Goal: Task Accomplishment & Management: Use online tool/utility

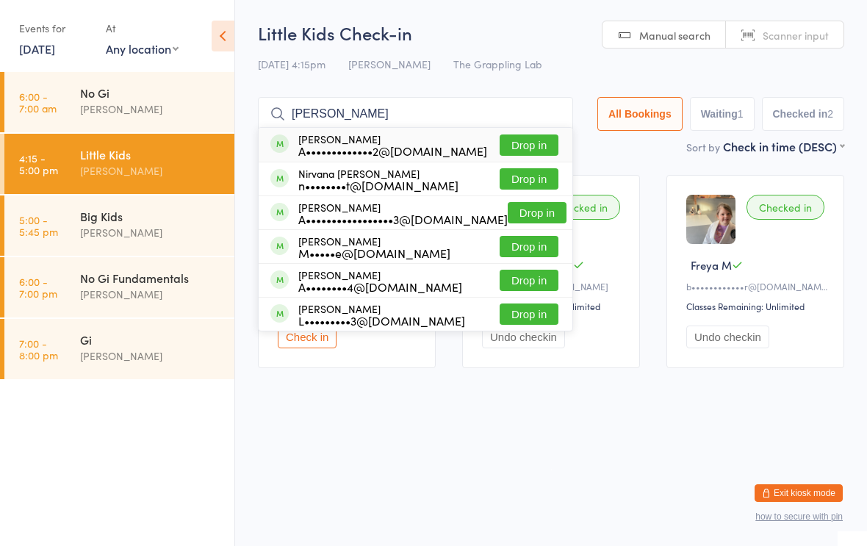
type input "Alaina"
click at [420, 138] on div "Alaina Hamouda A•••••••••••••2@hotmail.com" at bounding box center [392, 145] width 189 height 24
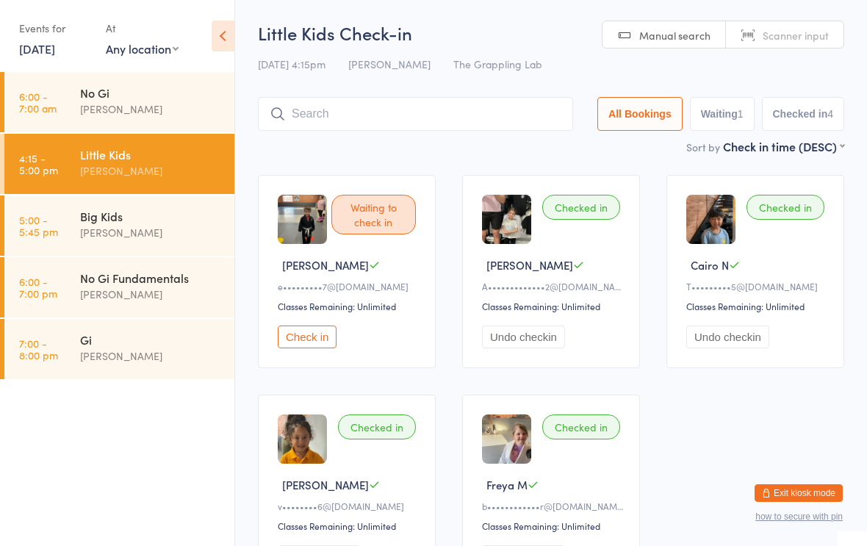
click at [434, 123] on input "search" at bounding box center [415, 114] width 315 height 34
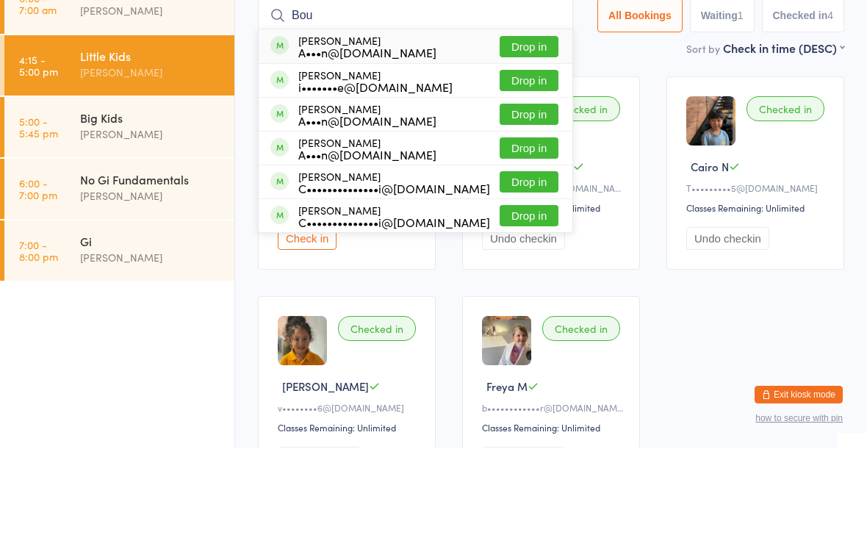
type input "Bou"
click at [528, 134] on button "Drop in" at bounding box center [529, 144] width 59 height 21
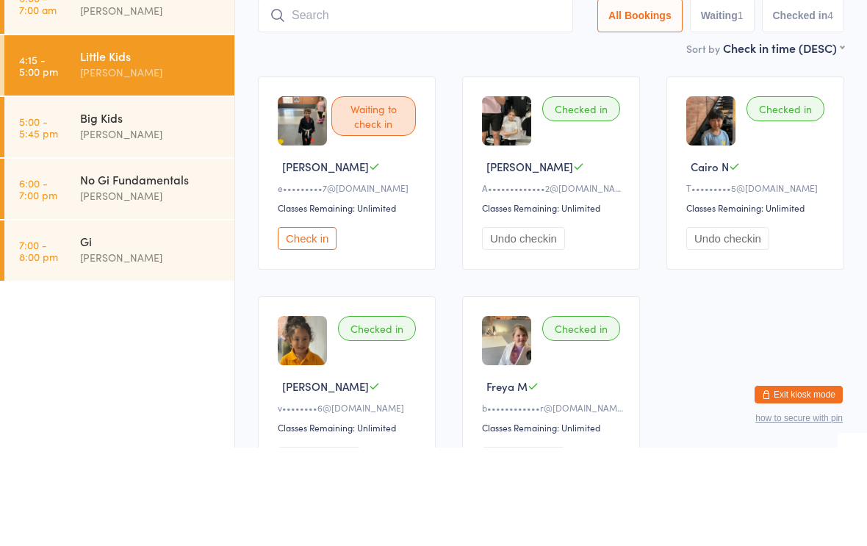
scroll to position [98, 0]
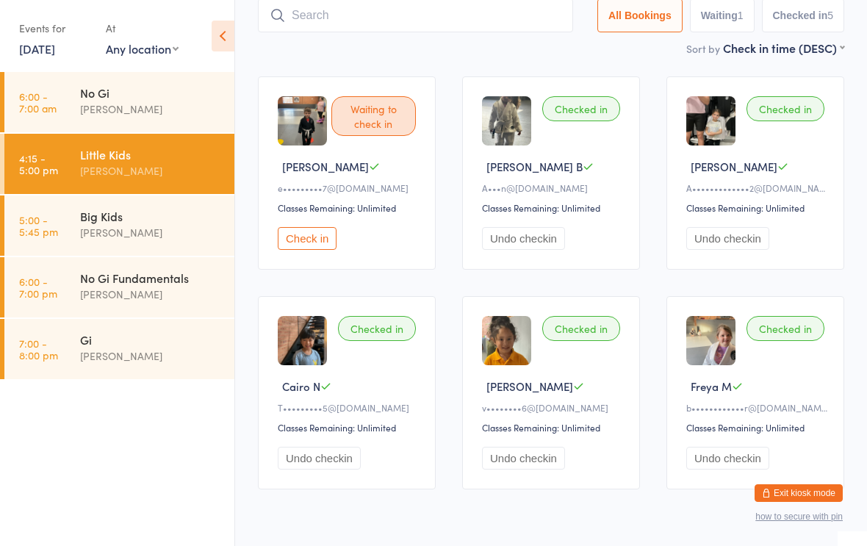
click at [492, 24] on input "search" at bounding box center [415, 16] width 315 height 34
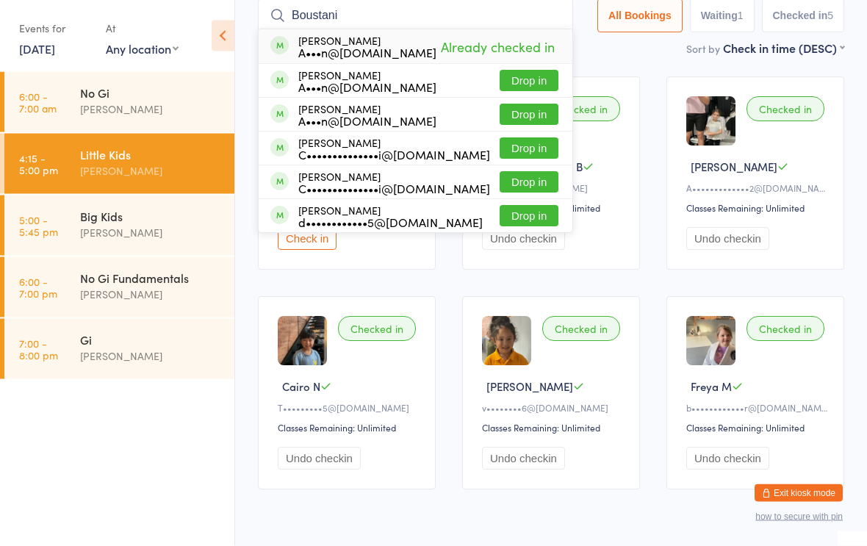
type input "Boustani"
click at [525, 72] on button "Drop in" at bounding box center [529, 81] width 59 height 21
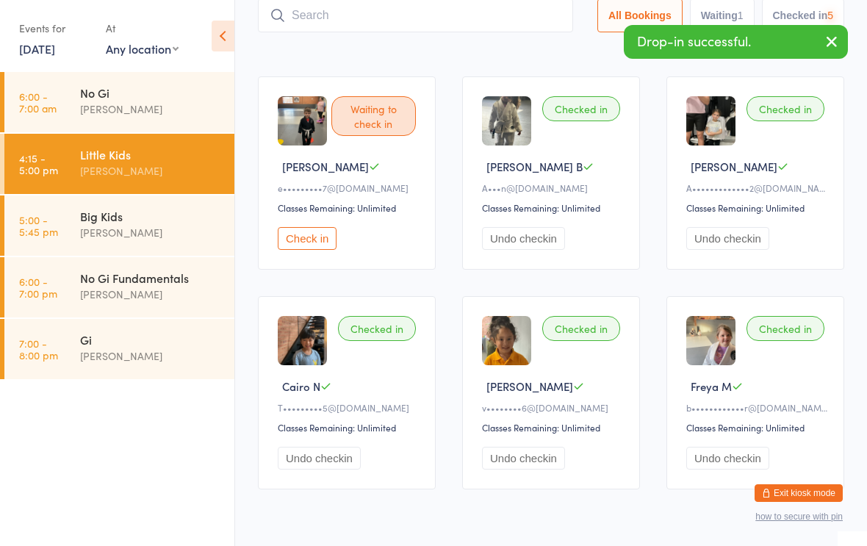
click at [439, 25] on input "search" at bounding box center [415, 16] width 315 height 34
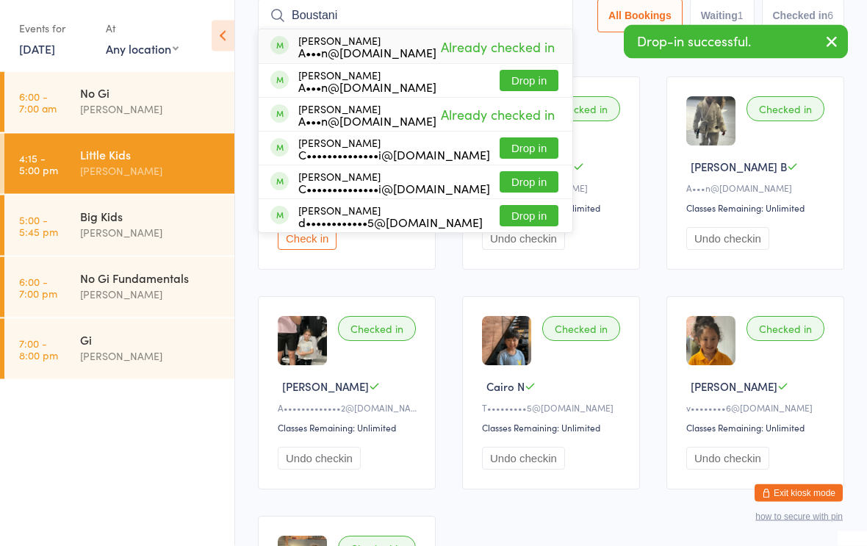
type input "Boustani"
click at [511, 83] on button "Drop in" at bounding box center [529, 81] width 59 height 21
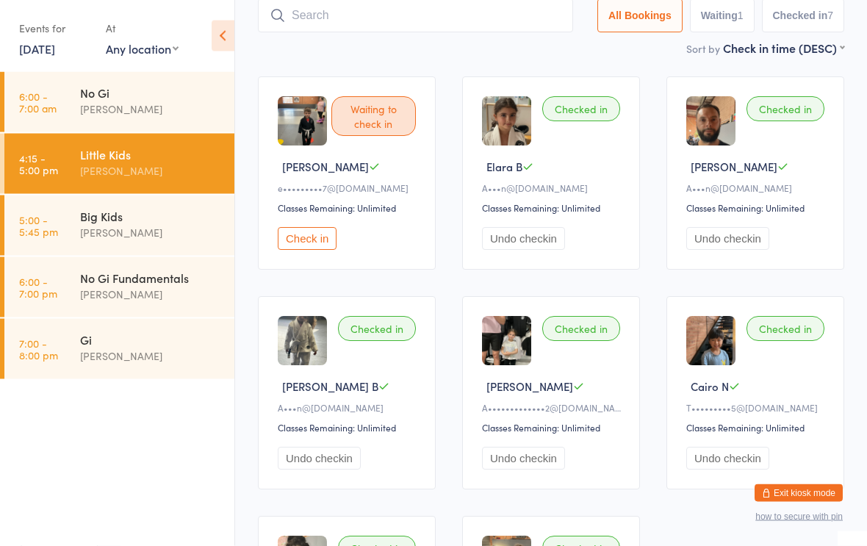
click at [376, 131] on div "Waiting to check in" at bounding box center [373, 117] width 85 height 40
click at [326, 251] on button "Check in" at bounding box center [307, 239] width 59 height 23
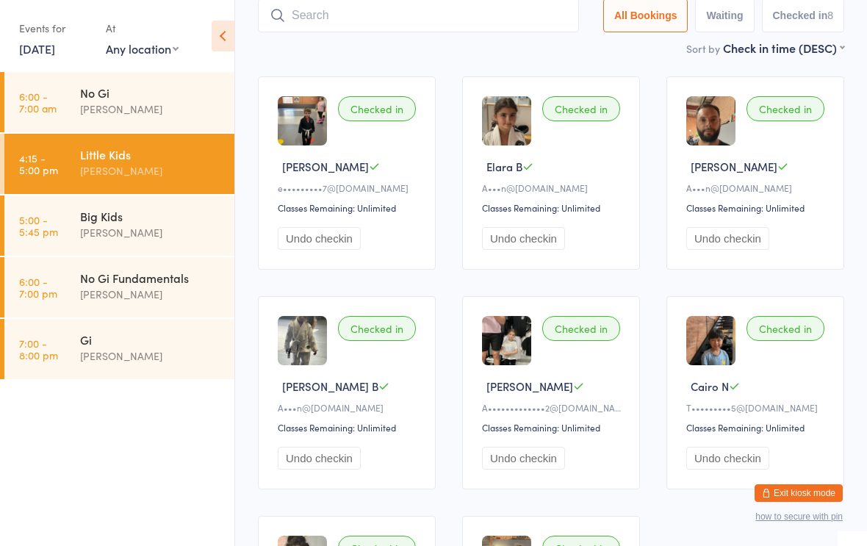
click at [143, 235] on div "[PERSON_NAME]" at bounding box center [151, 232] width 142 height 17
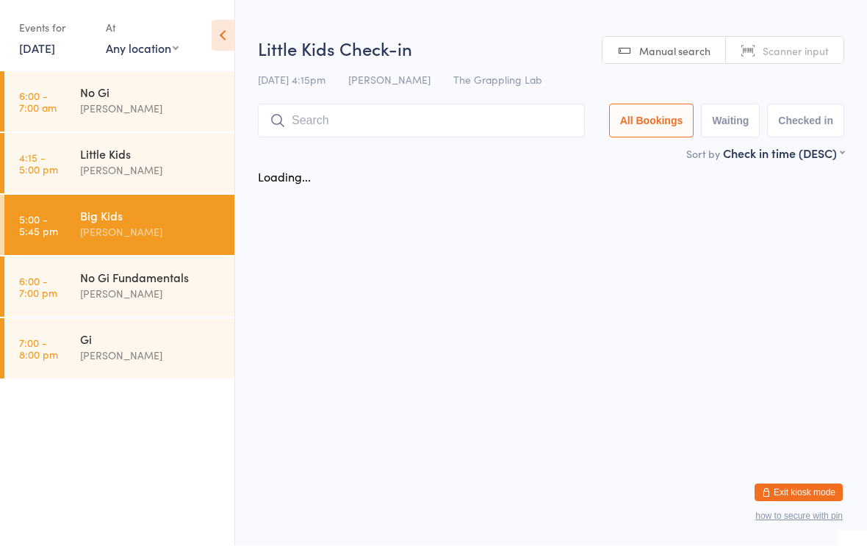
scroll to position [1, 0]
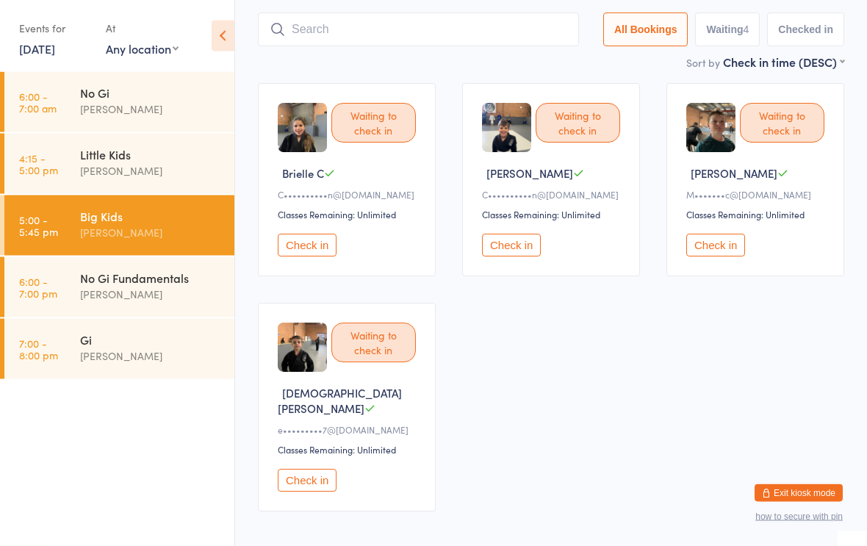
click at [310, 470] on button "Check in" at bounding box center [307, 481] width 59 height 23
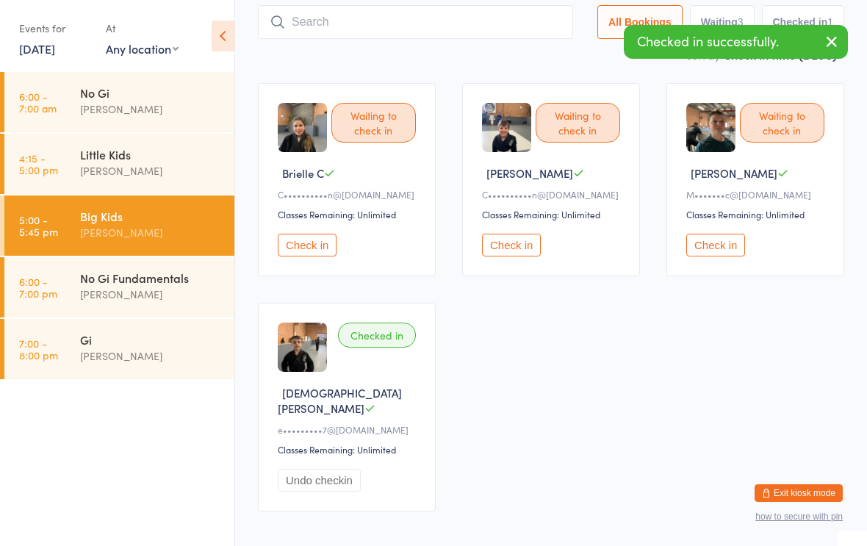
click at [142, 168] on div "[PERSON_NAME]" at bounding box center [151, 170] width 142 height 17
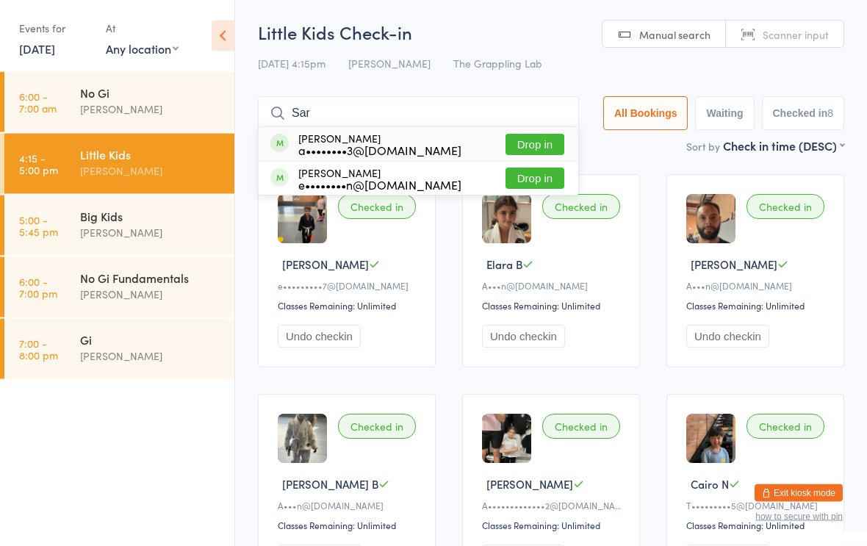
type input "Sar"
click at [404, 146] on div "a••••••••3@hotmail.com" at bounding box center [379, 151] width 163 height 12
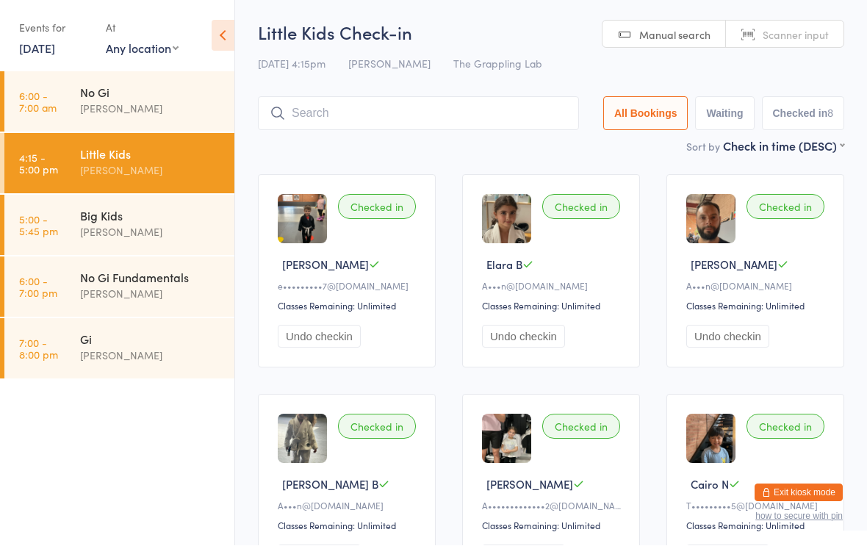
scroll to position [1, 0]
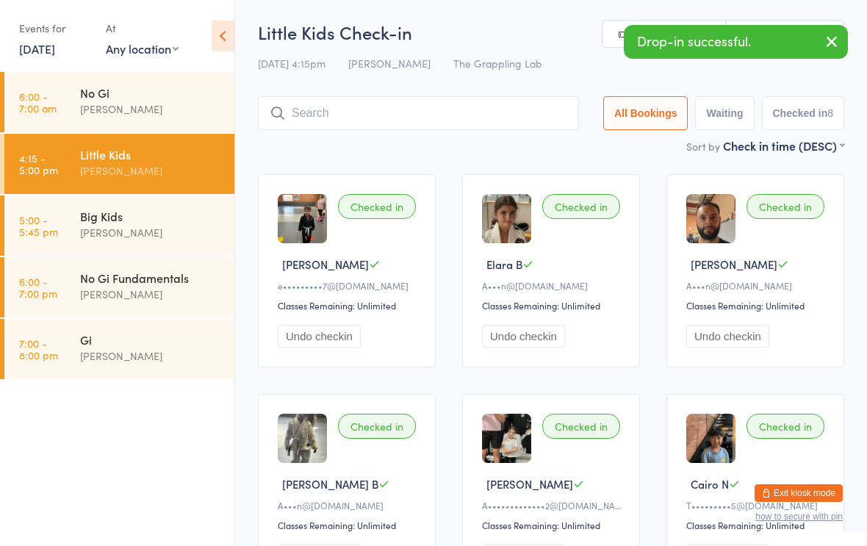
click at [397, 112] on input "search" at bounding box center [418, 113] width 321 height 34
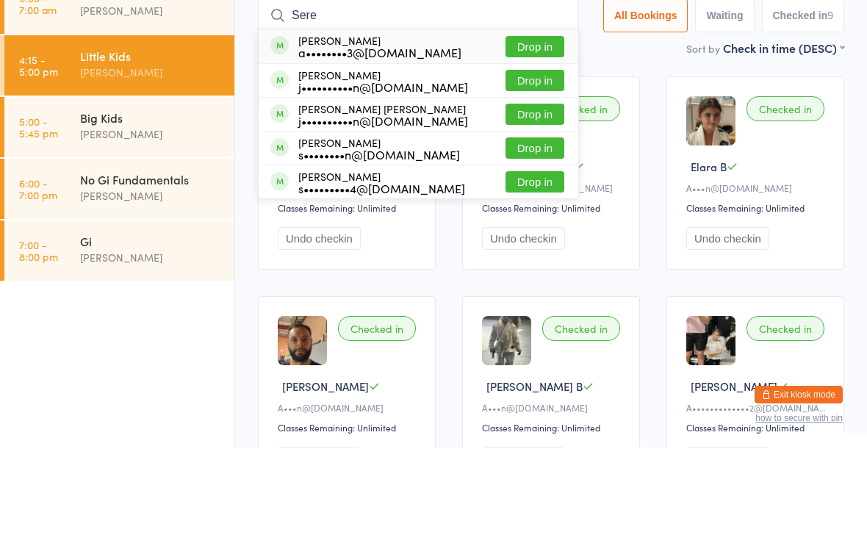
type input "Sere"
click at [425, 133] on div "Serena Alhchaimi a••••••••3@hotmail.com" at bounding box center [379, 145] width 163 height 24
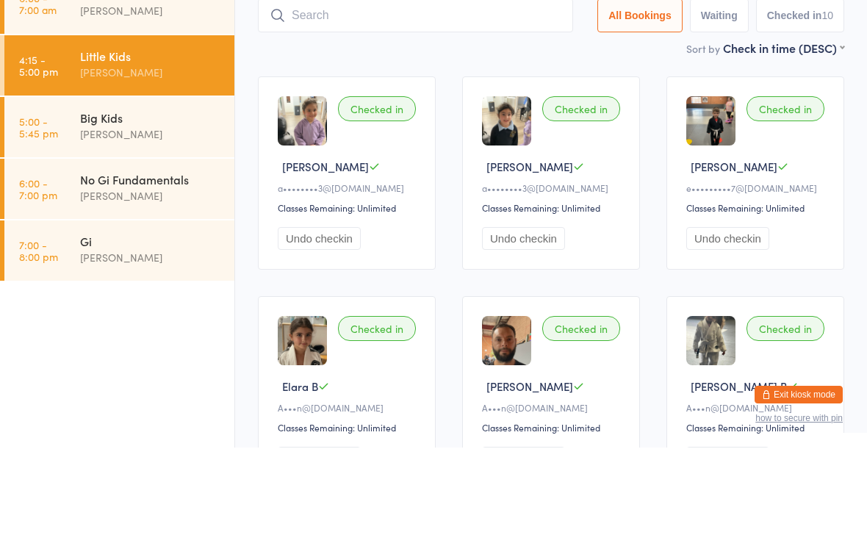
scroll to position [98, 0]
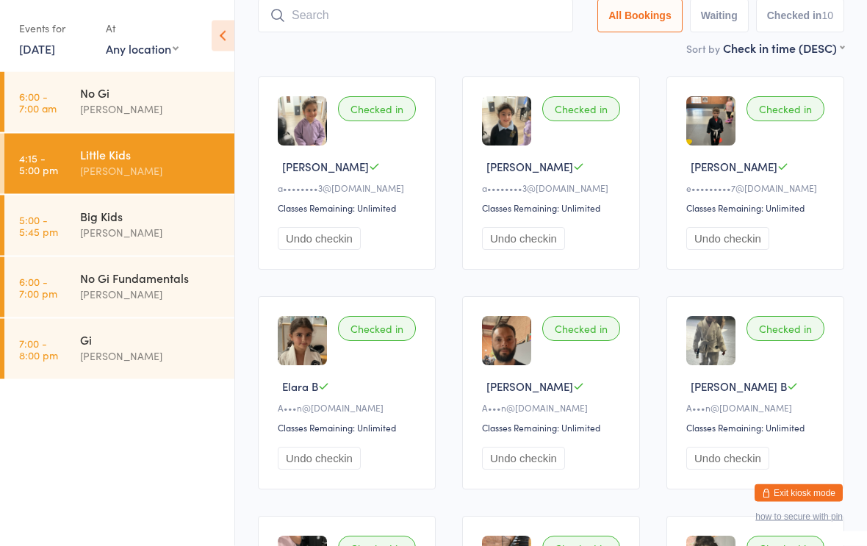
click at [146, 154] on div "Little Kids" at bounding box center [151, 154] width 142 height 16
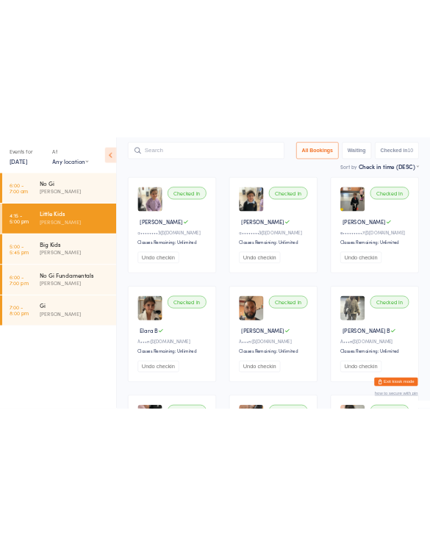
scroll to position [0, 0]
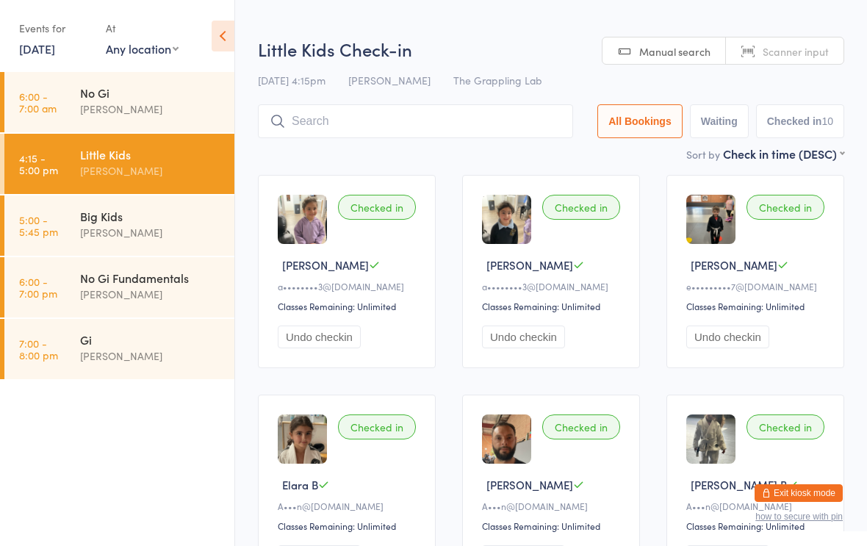
click at [451, 112] on input "search" at bounding box center [415, 121] width 315 height 34
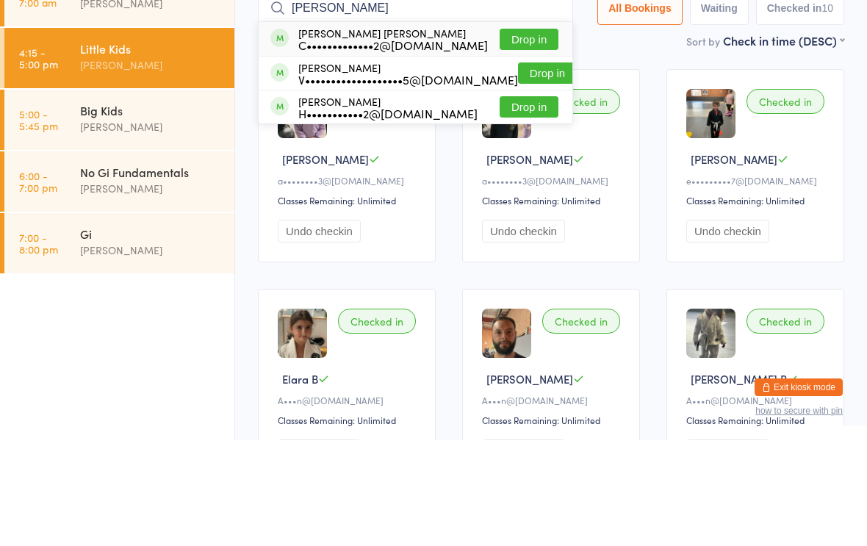
type input "Vito"
click at [540, 168] on button "Drop in" at bounding box center [547, 178] width 59 height 21
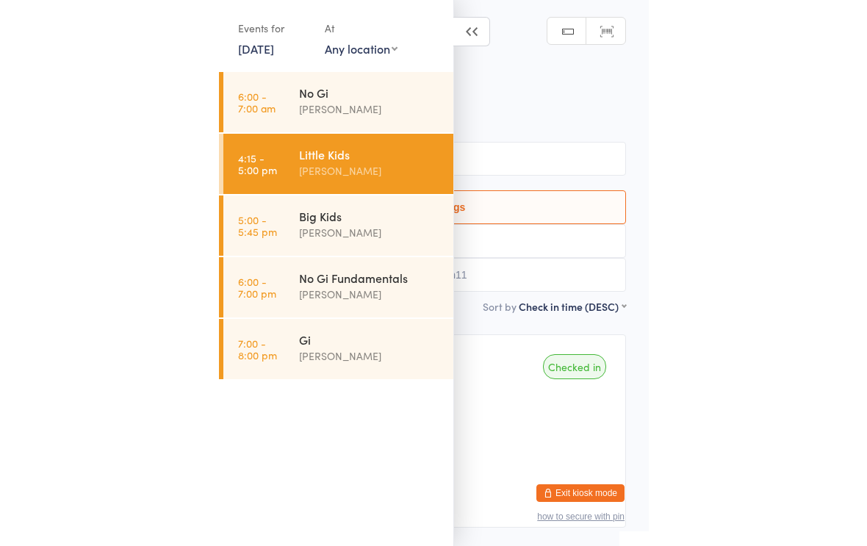
scroll to position [106, 0]
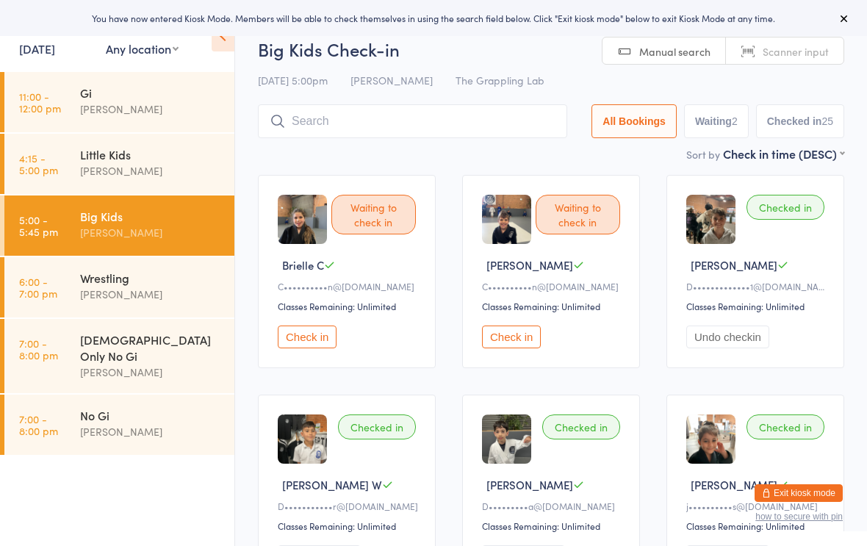
click at [362, 128] on input "search" at bounding box center [412, 121] width 309 height 34
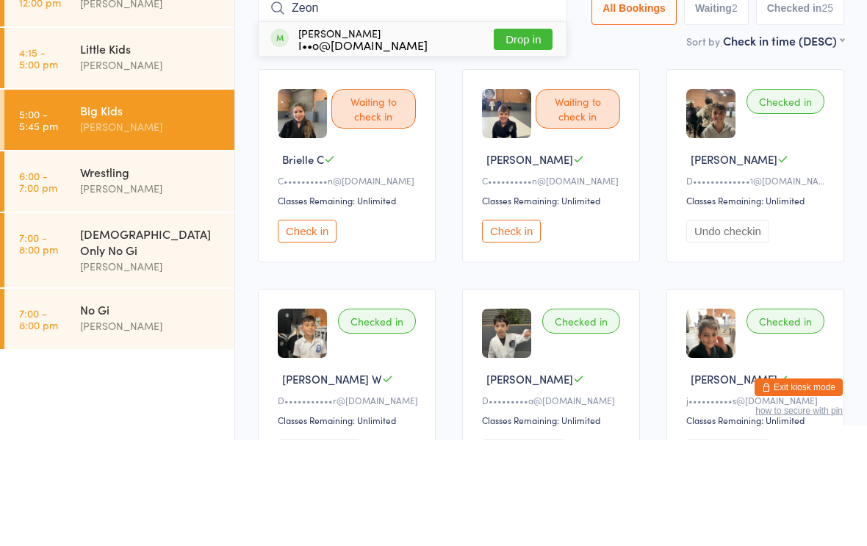
type input "Zeon"
click at [371, 145] on div "I••o@[DOMAIN_NAME]" at bounding box center [362, 151] width 129 height 12
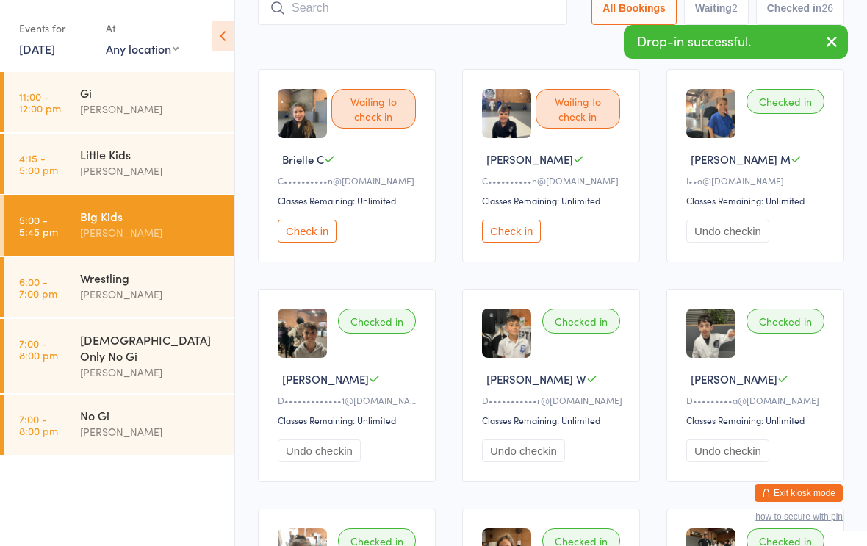
click at [791, 113] on div "Checked in" at bounding box center [786, 101] width 78 height 25
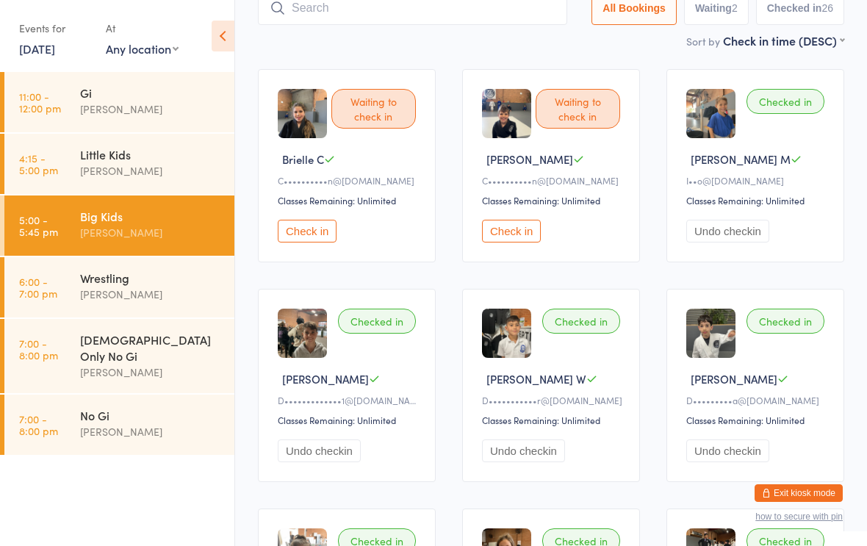
click at [787, 107] on div "Checked in" at bounding box center [786, 101] width 78 height 25
click at [784, 101] on div "Checked in" at bounding box center [786, 101] width 78 height 25
click at [795, 137] on div "Checked in Zeon Rayne M I••o@bsupremestudios.com.au Classes Remaining: Unlimite…" at bounding box center [756, 165] width 178 height 193
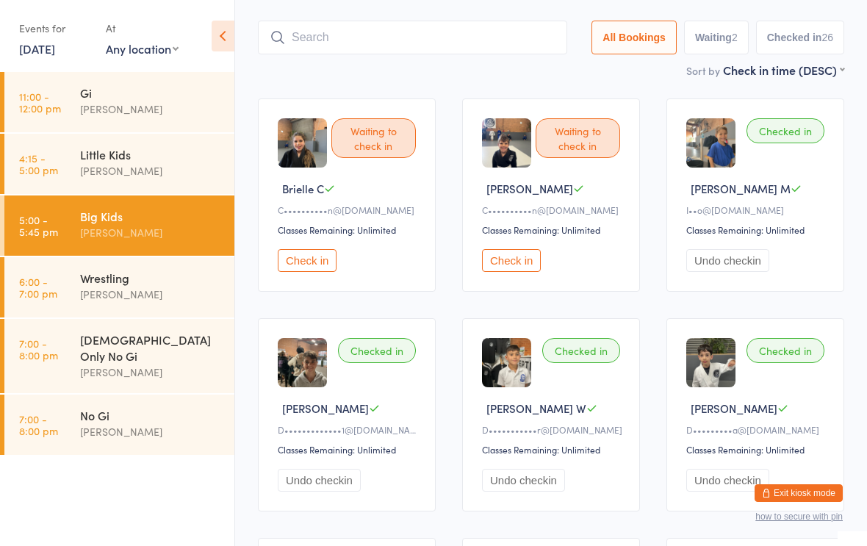
scroll to position [76, 0]
click at [344, 31] on input "search" at bounding box center [412, 38] width 309 height 34
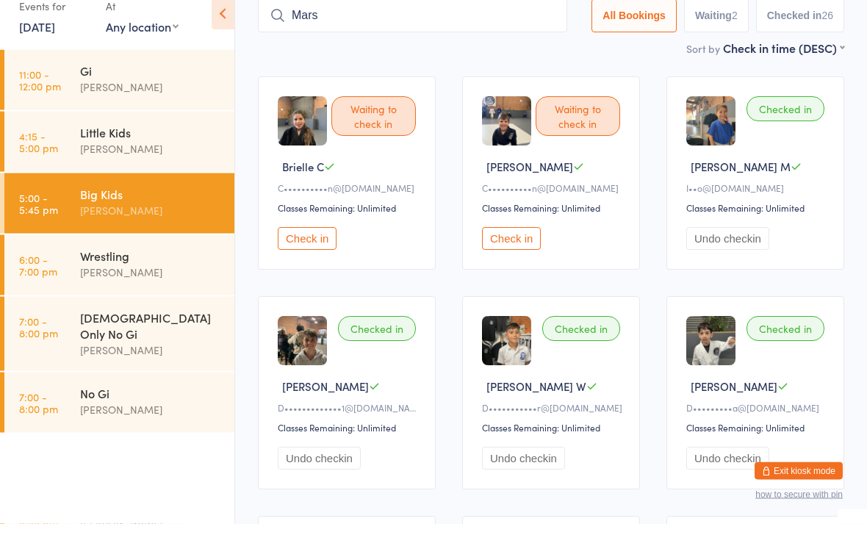
type input "Marsy"
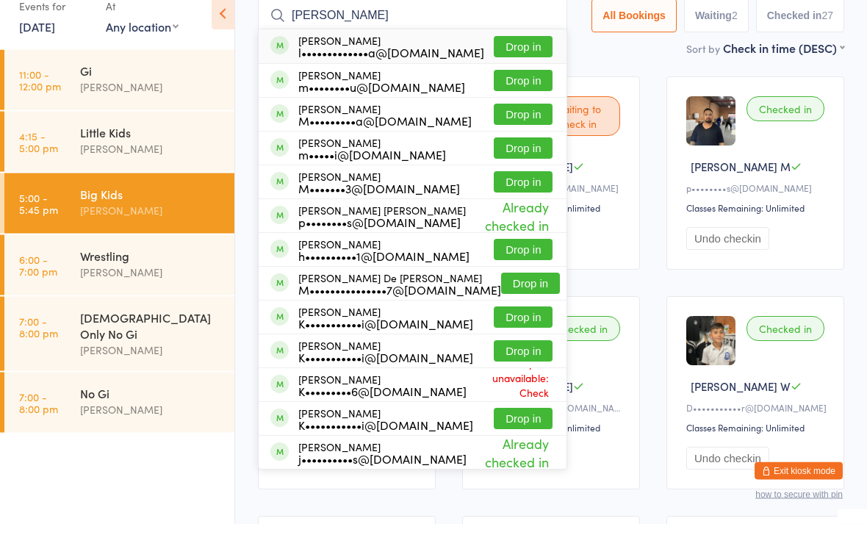
type input "marat"
click at [502, 59] on button "Drop in" at bounding box center [523, 69] width 59 height 21
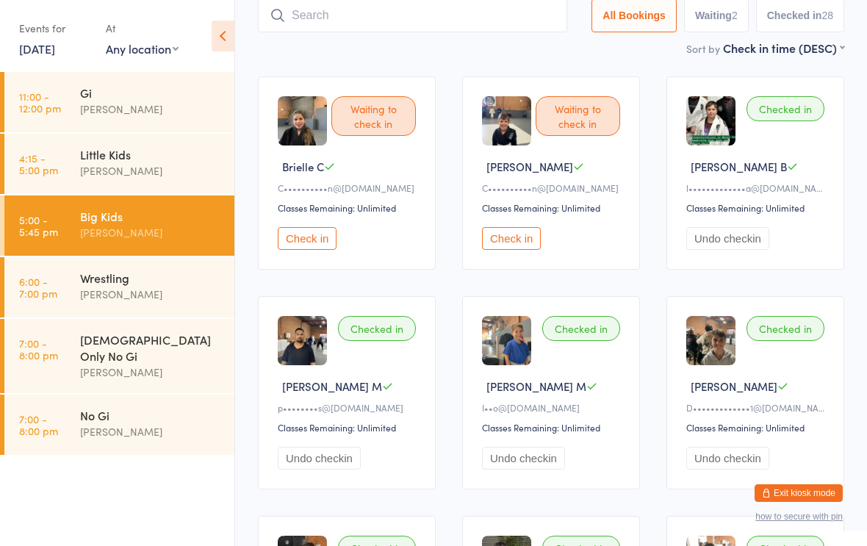
click at [26, 193] on link "4:15 - 5:00 pm Little Kids Nathan Ellery" at bounding box center [119, 164] width 230 height 60
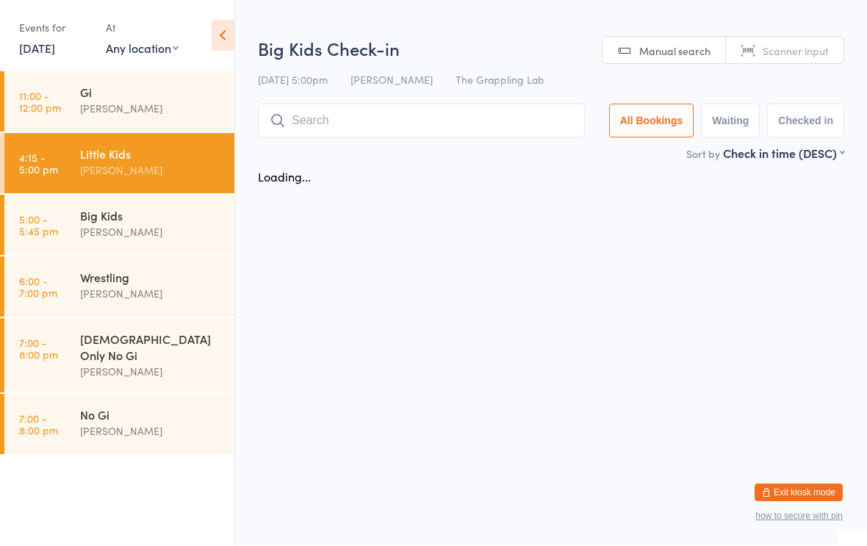
click at [92, 151] on div "Little Kids" at bounding box center [151, 154] width 142 height 16
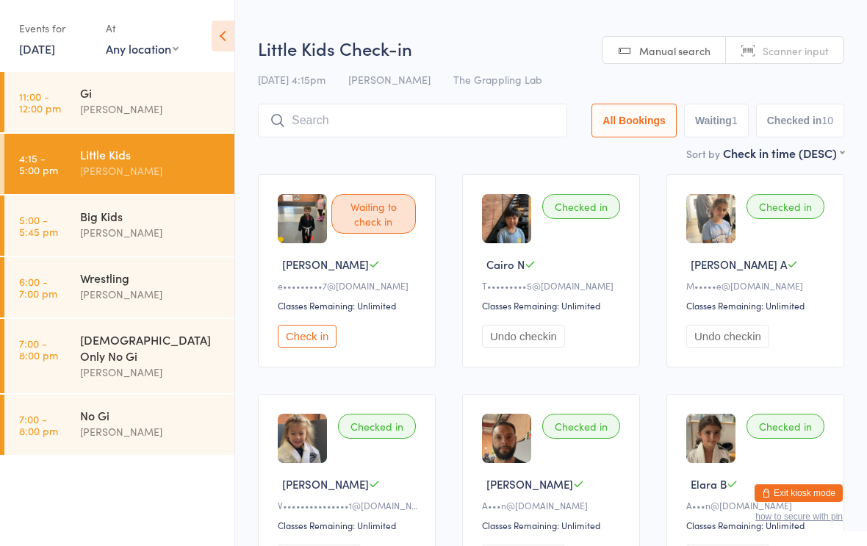
click at [291, 115] on input "search" at bounding box center [412, 121] width 309 height 34
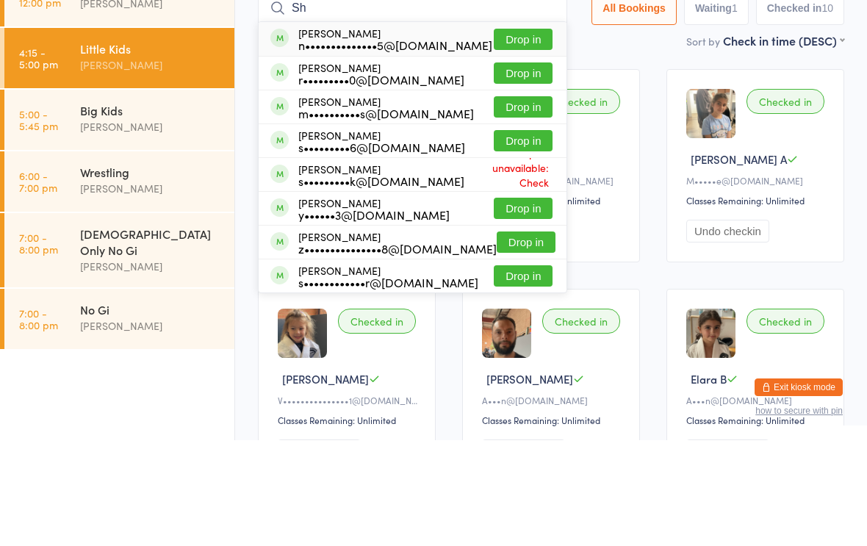
type input "S"
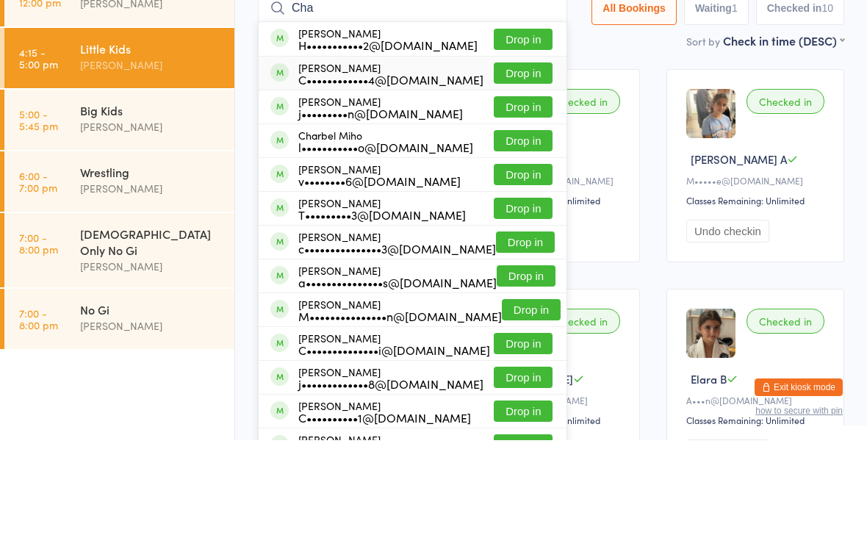
type input "Cha"
click at [328, 179] on div "C••••••••••••4@gmail.com" at bounding box center [390, 185] width 185 height 12
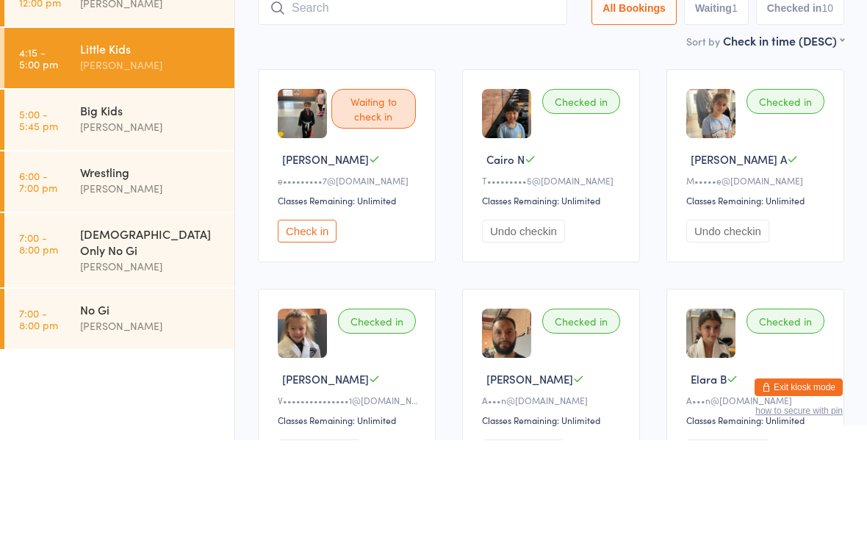
scroll to position [106, 0]
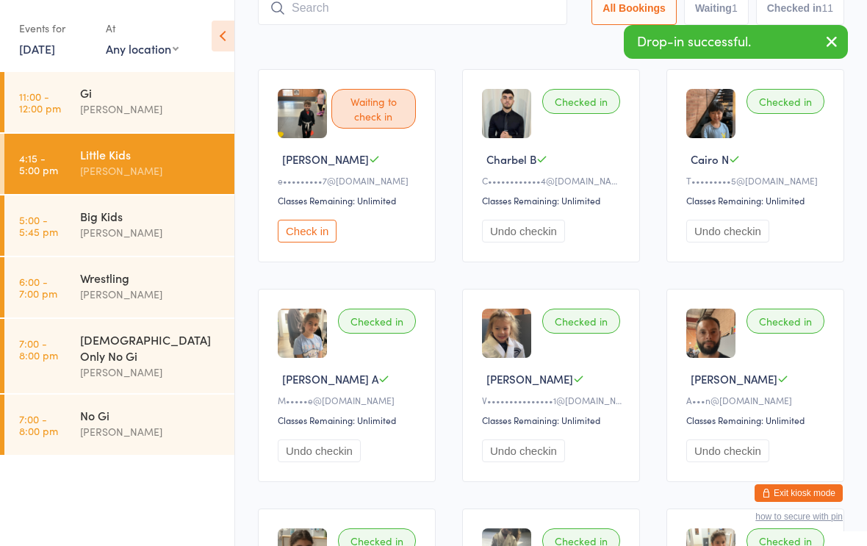
click at [420, 13] on input "search" at bounding box center [412, 8] width 309 height 34
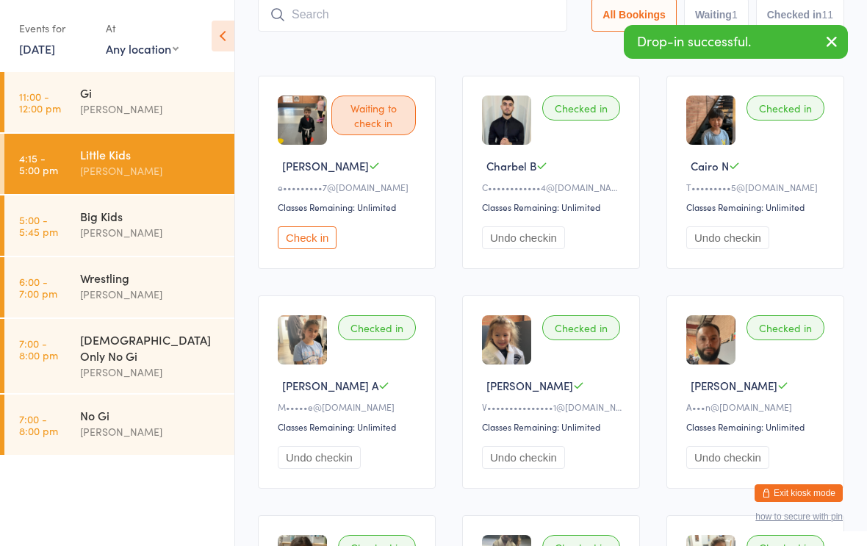
scroll to position [98, 0]
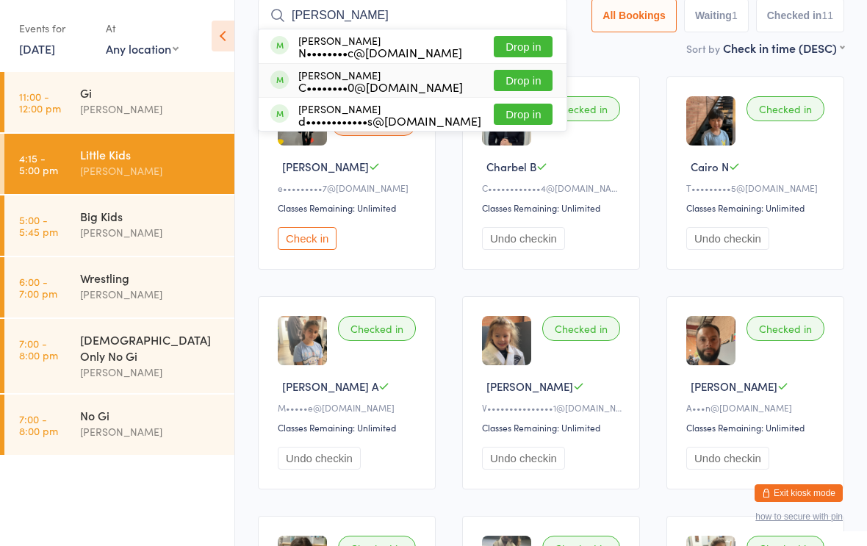
type input "Nicholas"
click at [380, 74] on div "Nicholas Katsikakis C••••••••0@y7mail.com" at bounding box center [380, 81] width 165 height 24
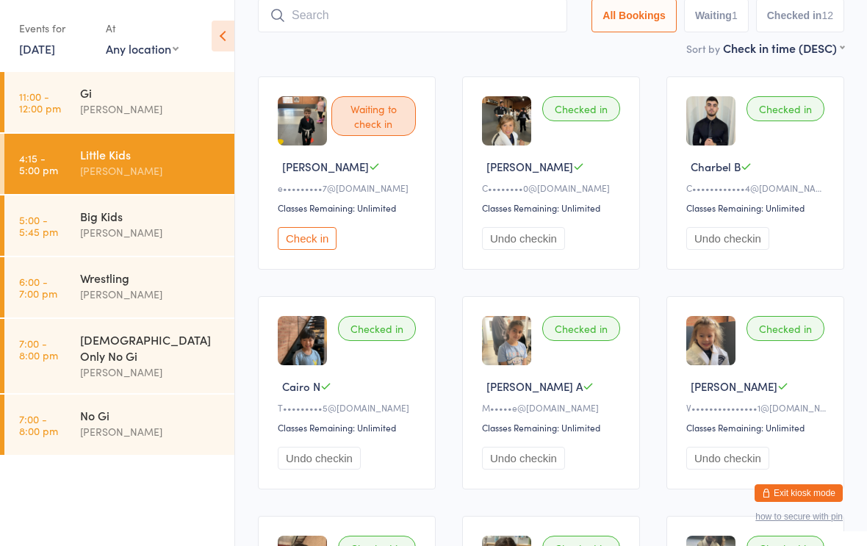
click at [63, 215] on link "5:00 - 5:45 pm Big Kids Nathan Ellery" at bounding box center [119, 225] width 230 height 60
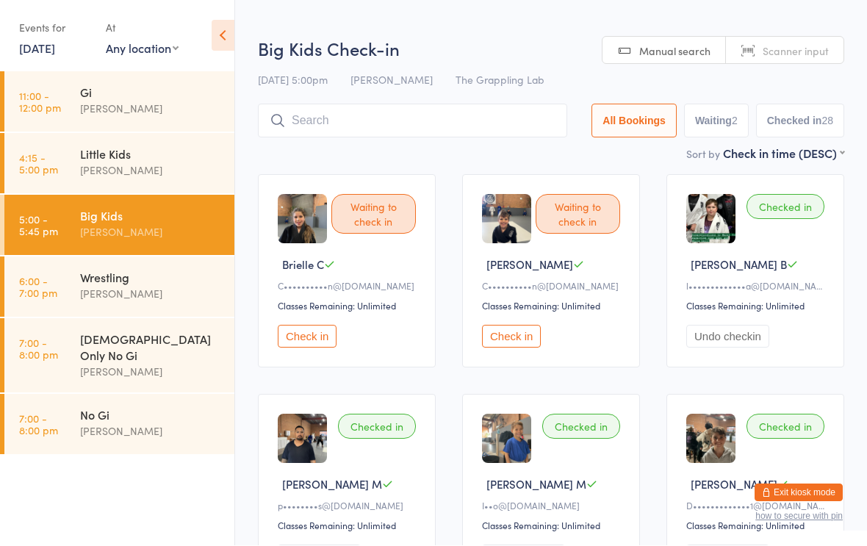
scroll to position [1, 0]
click at [401, 109] on input "search" at bounding box center [412, 121] width 309 height 34
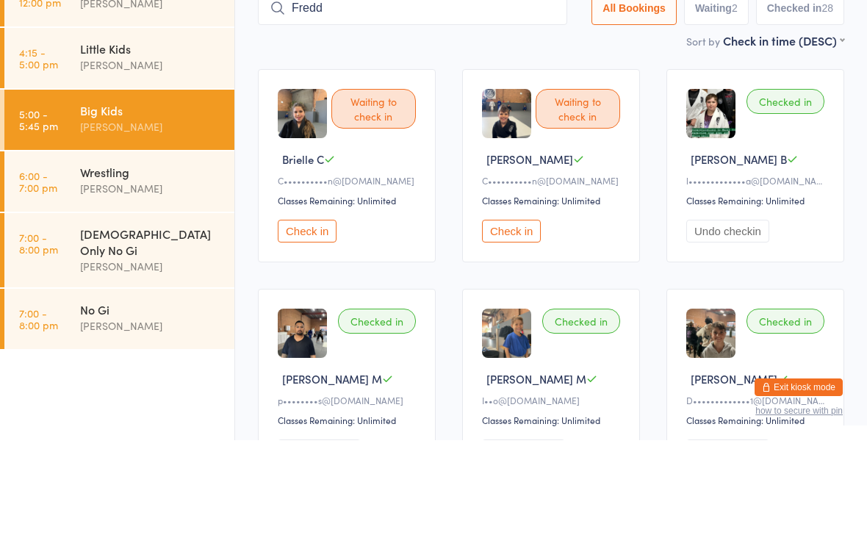
type input "Freddy"
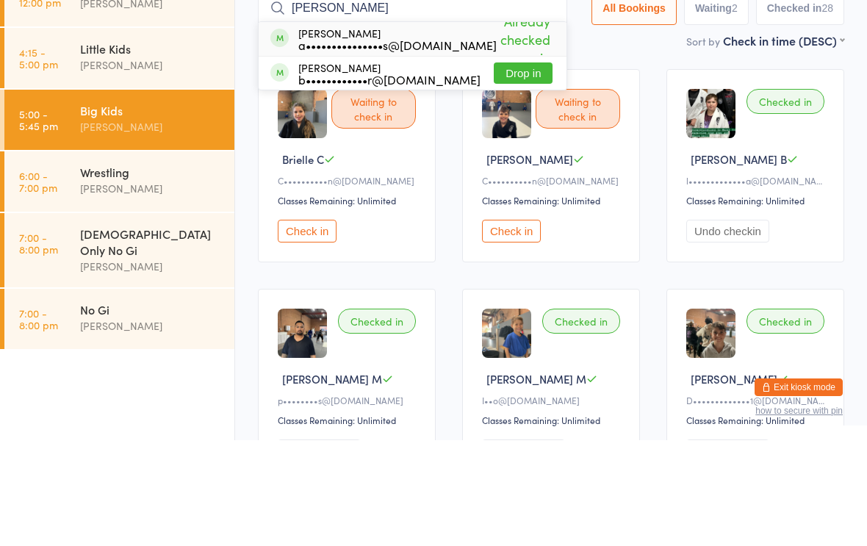
click at [141, 134] on div "Little Kids Nathan Ellery" at bounding box center [157, 163] width 154 height 58
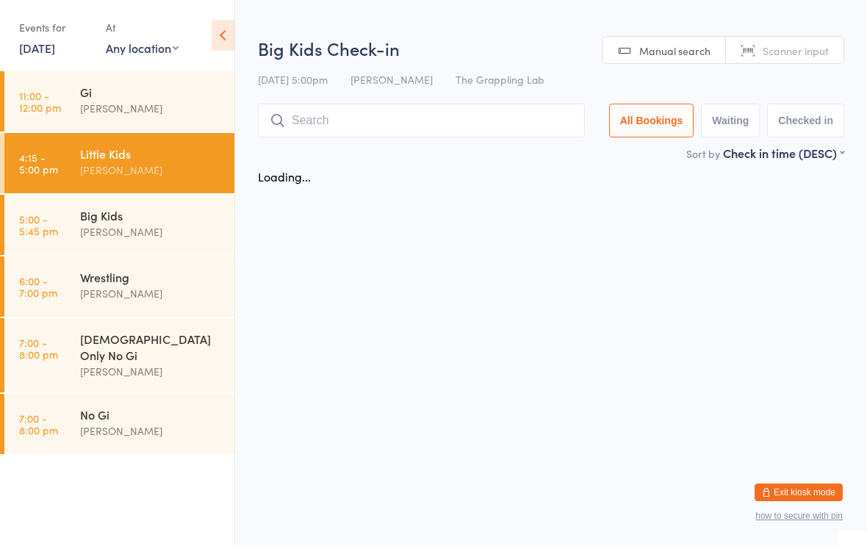
scroll to position [1, 0]
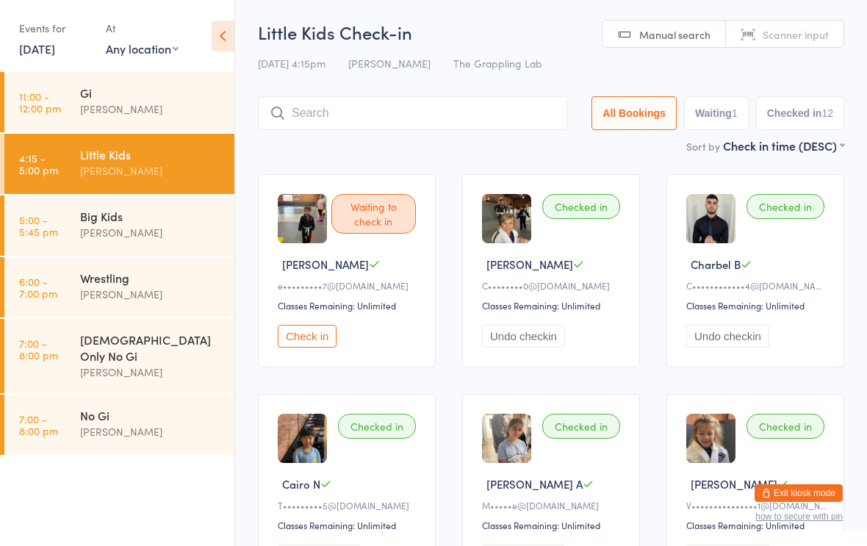
click at [722, 346] on button "Undo checkin" at bounding box center [727, 336] width 83 height 23
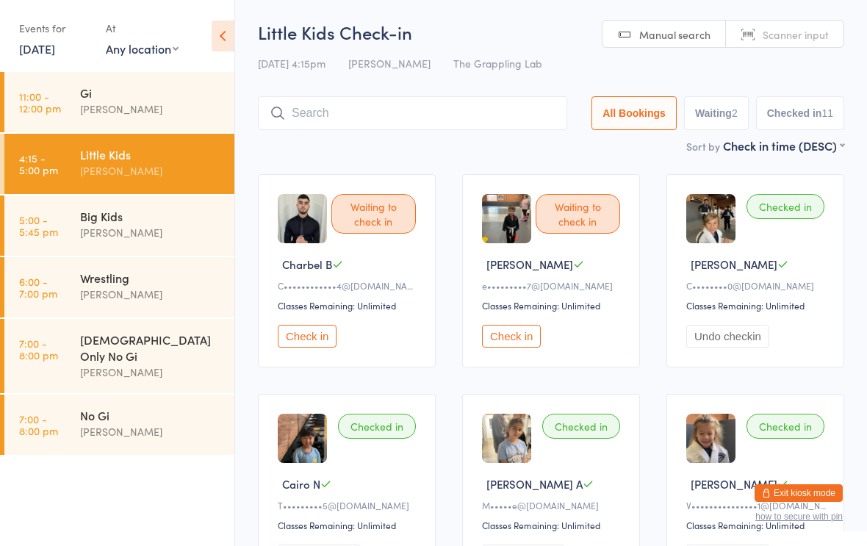
click at [88, 220] on div "Big Kids" at bounding box center [151, 216] width 142 height 16
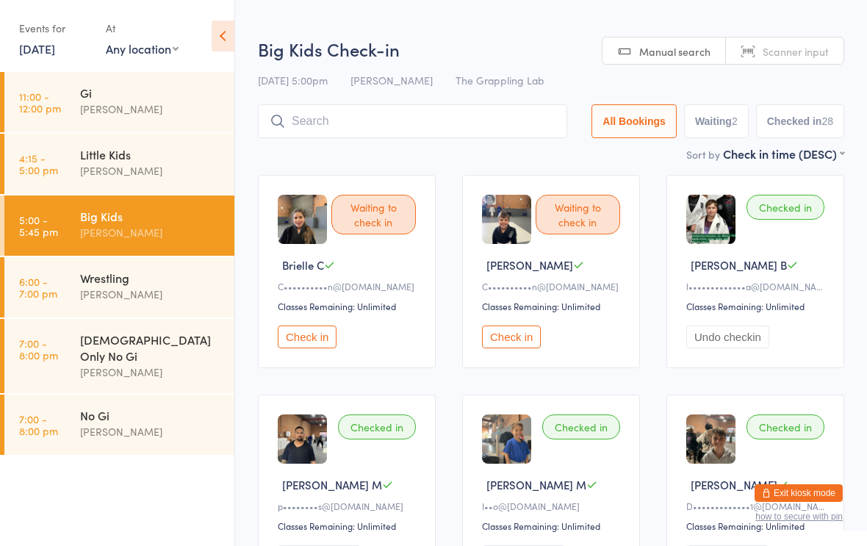
click at [309, 121] on input "search" at bounding box center [412, 121] width 309 height 34
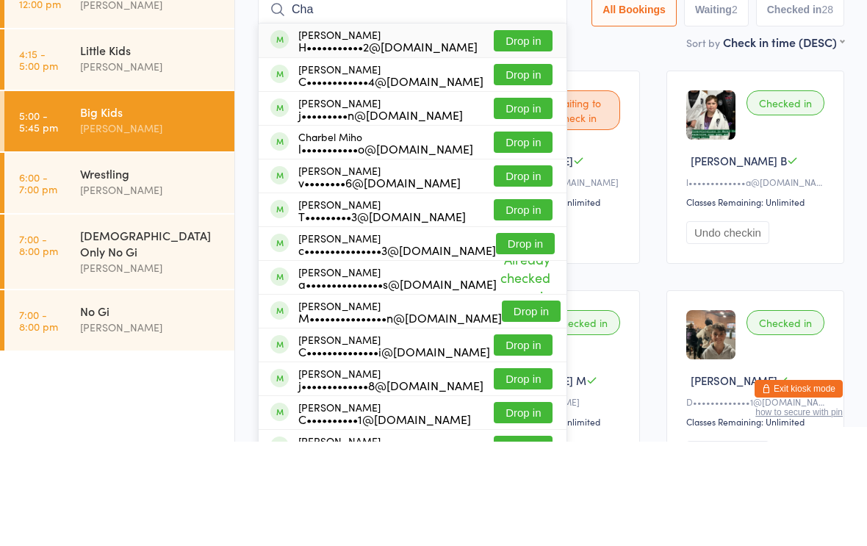
type input "Cha"
click at [499, 236] on button "Drop in" at bounding box center [523, 246] width 59 height 21
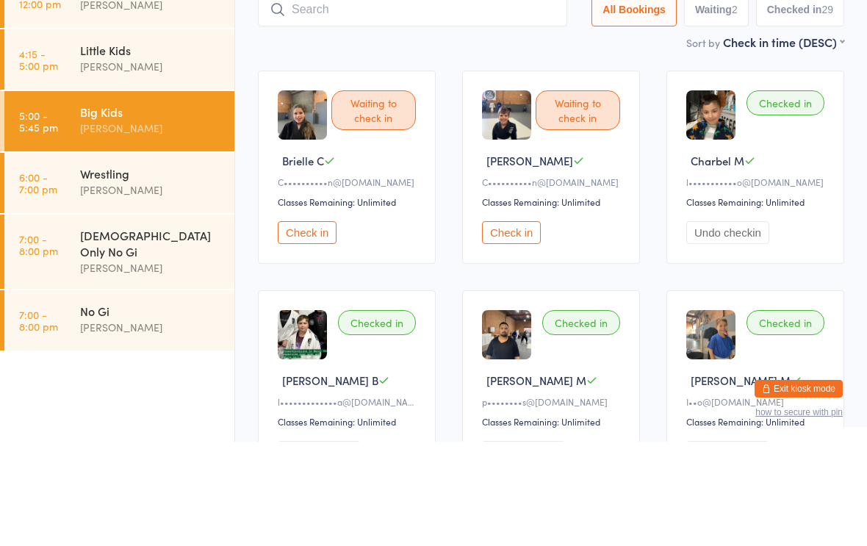
click at [79, 195] on link "5:00 - 5:45 pm Big Kids Nathan Ellery" at bounding box center [119, 225] width 230 height 60
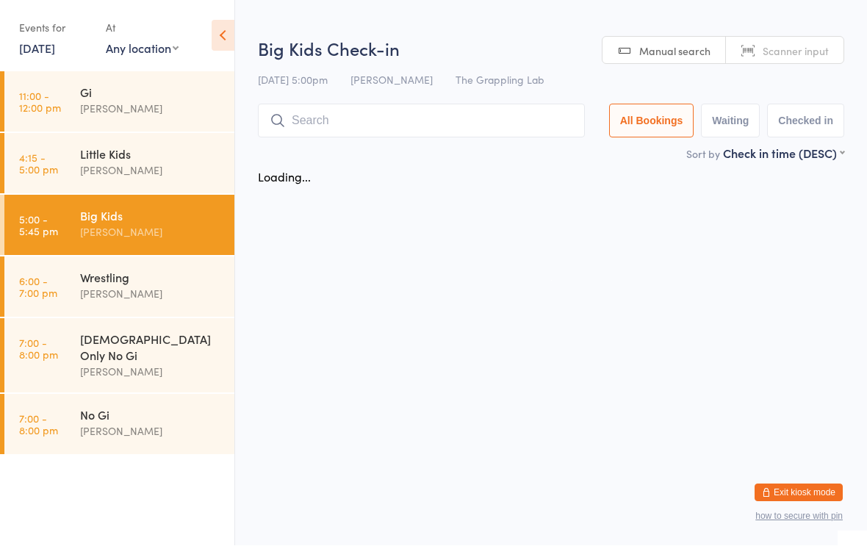
scroll to position [1, 0]
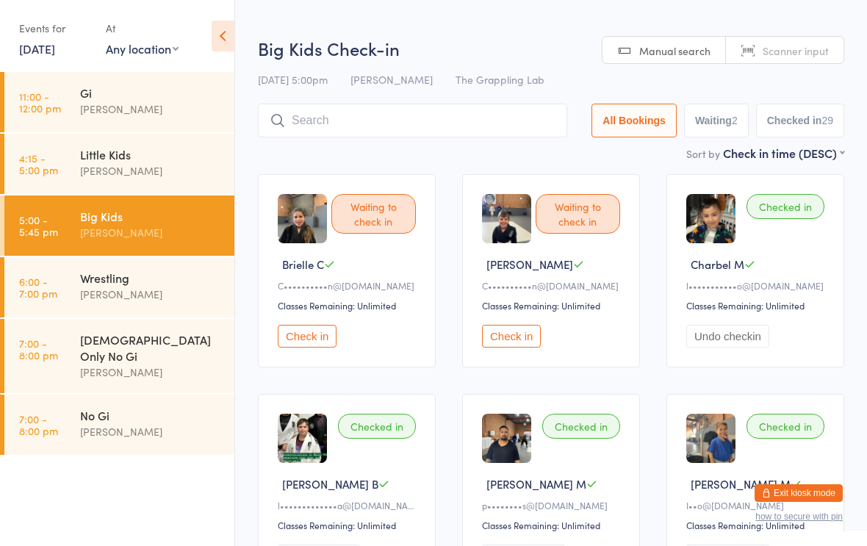
click at [300, 114] on input "search" at bounding box center [412, 121] width 309 height 34
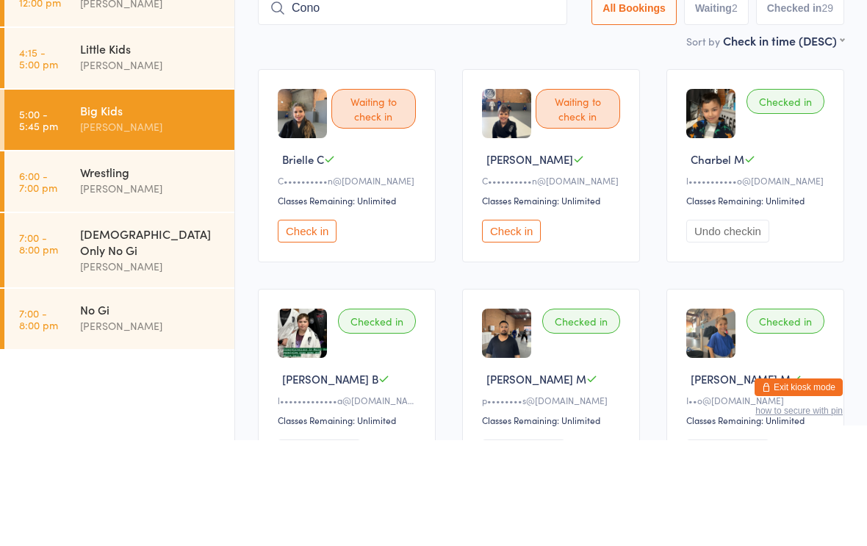
type input "Conor"
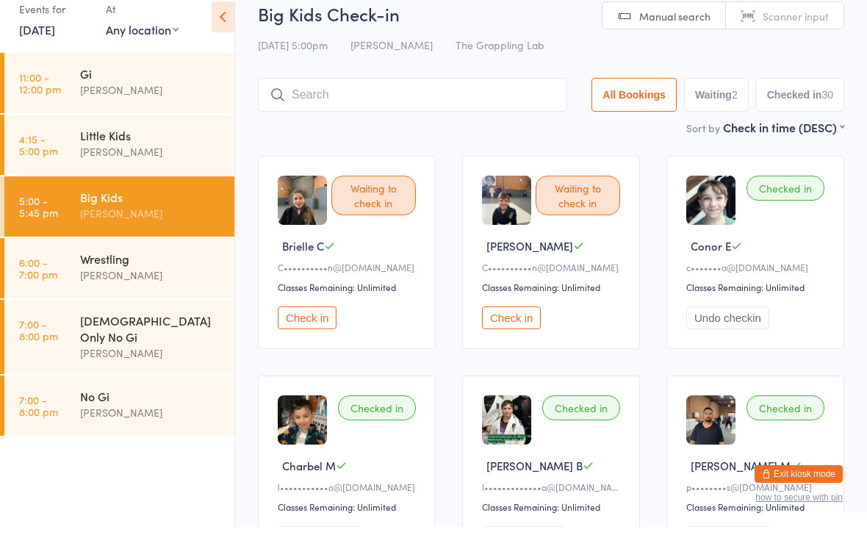
click at [81, 162] on div "Nathan Ellery" at bounding box center [151, 170] width 142 height 17
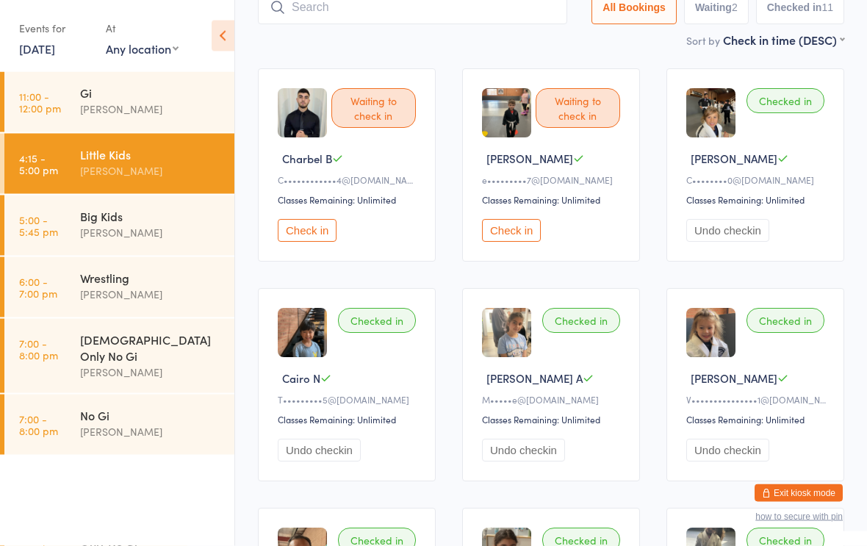
scroll to position [109, 0]
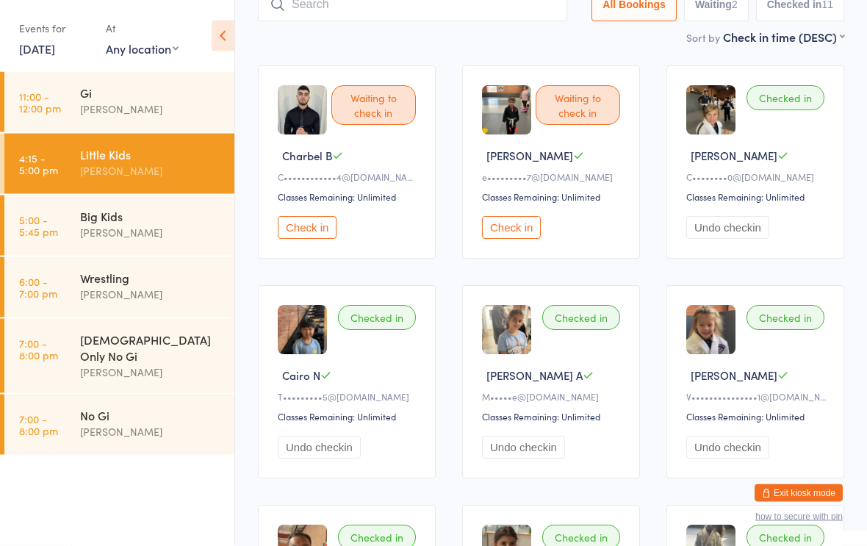
click at [729, 231] on button "Undo checkin" at bounding box center [727, 228] width 83 height 23
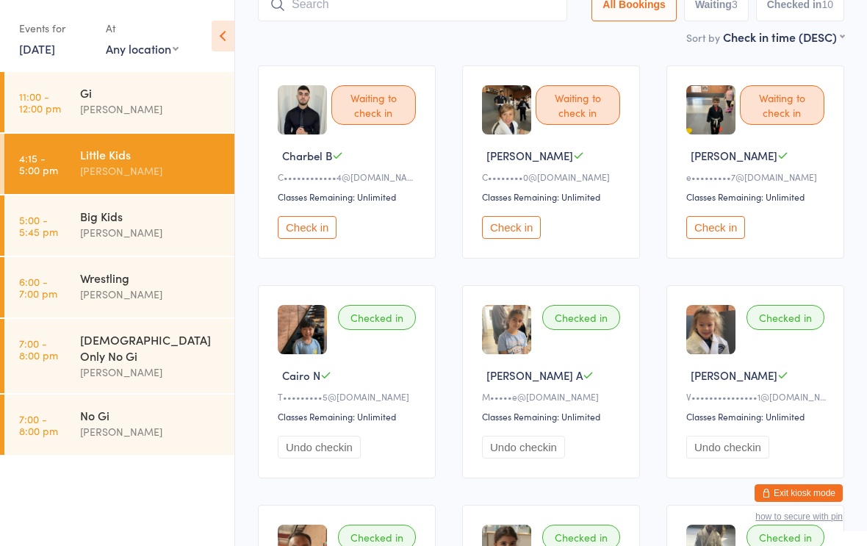
click at [95, 227] on div "[PERSON_NAME]" at bounding box center [151, 232] width 142 height 17
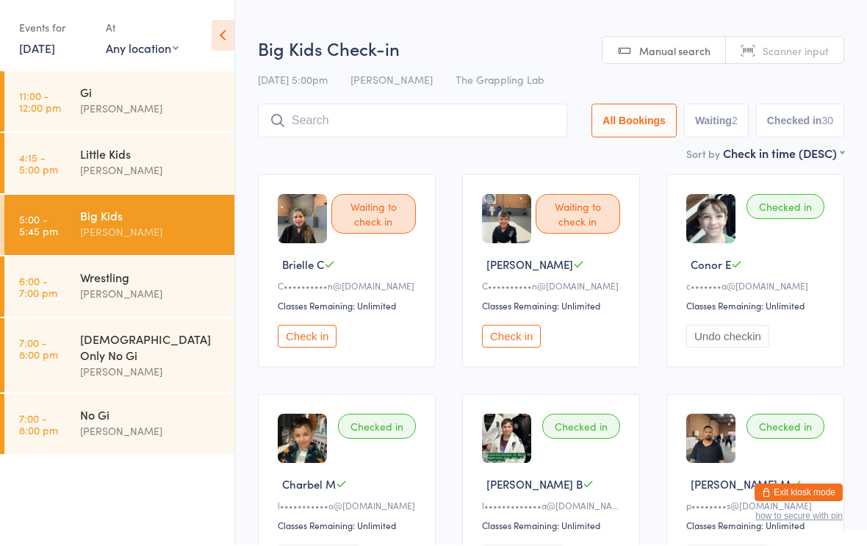
scroll to position [1, 0]
click at [456, 136] on input "search" at bounding box center [412, 121] width 309 height 34
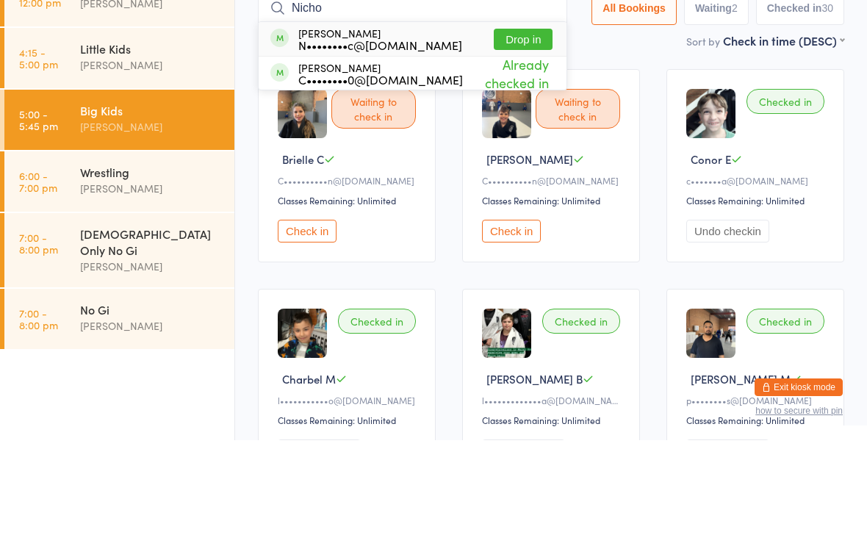
type input "Nicho"
click at [463, 157] on span "Already checked in" at bounding box center [508, 179] width 90 height 44
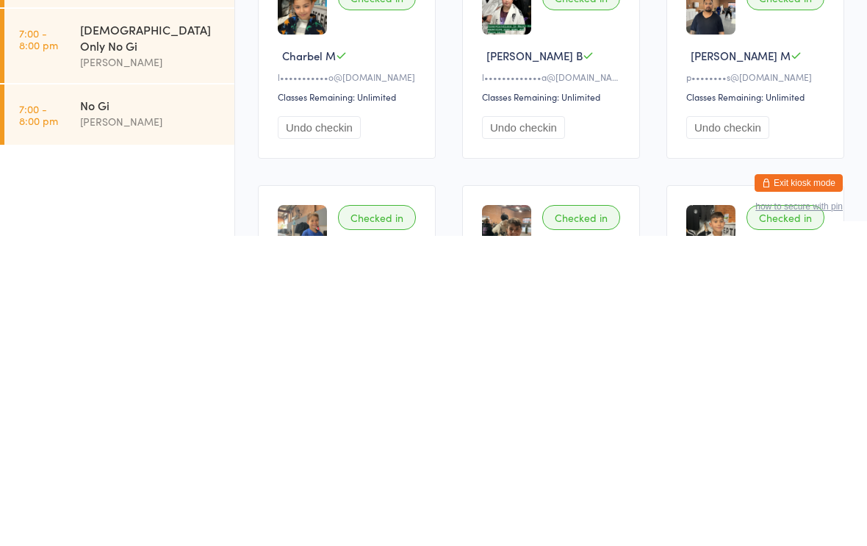
scroll to position [121, 0]
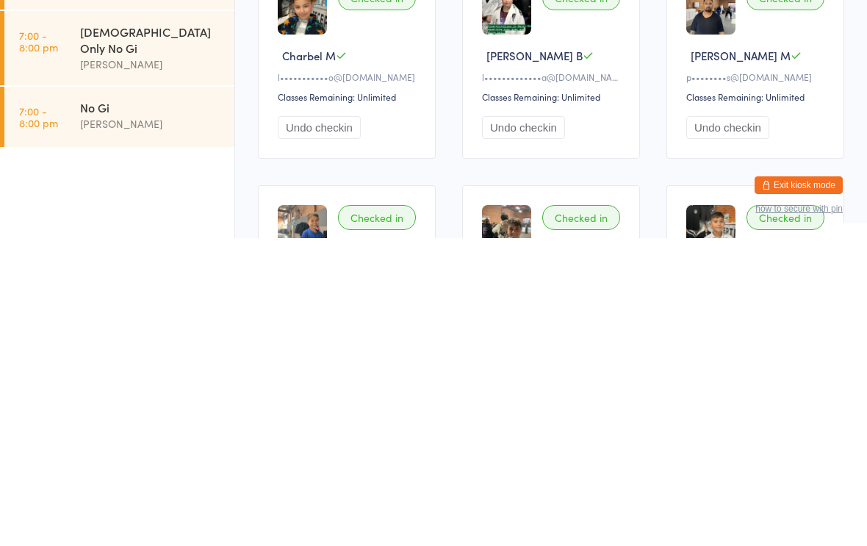
click at [707, 424] on button "Undo checkin" at bounding box center [727, 435] width 83 height 23
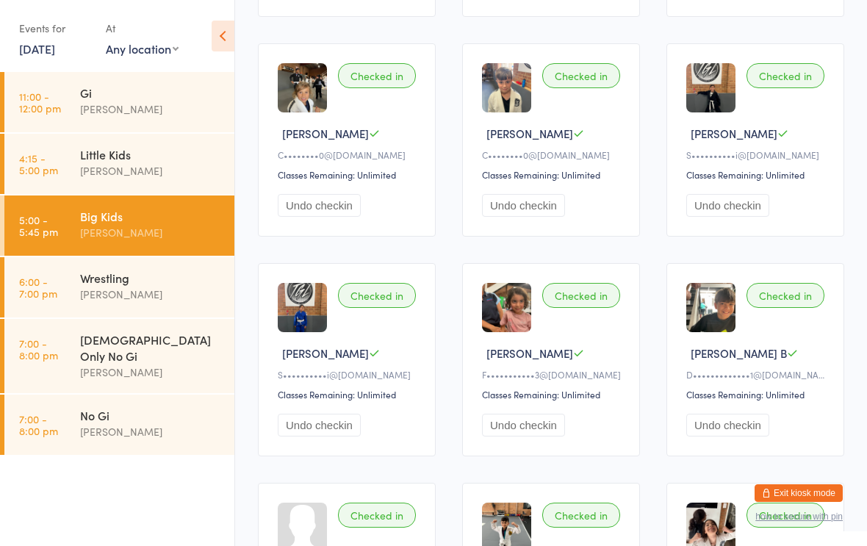
scroll to position [1013, 0]
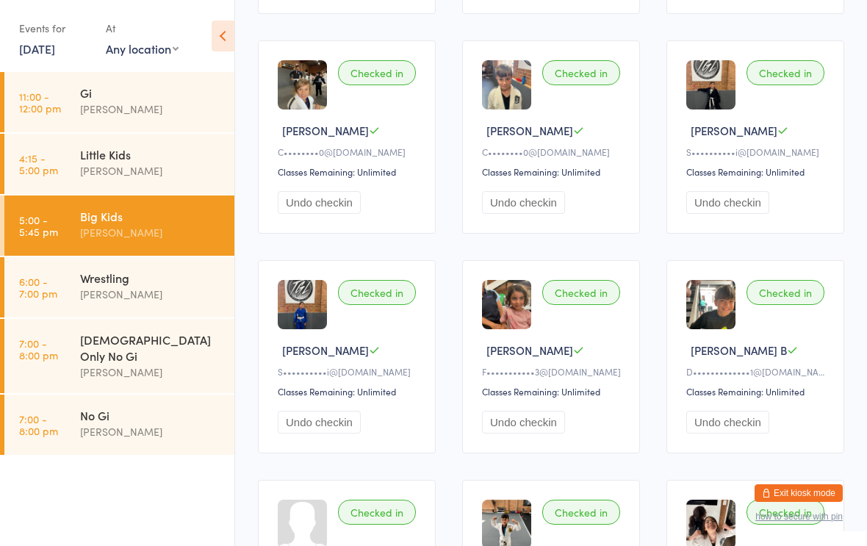
click at [96, 165] on div "[PERSON_NAME]" at bounding box center [151, 170] width 142 height 17
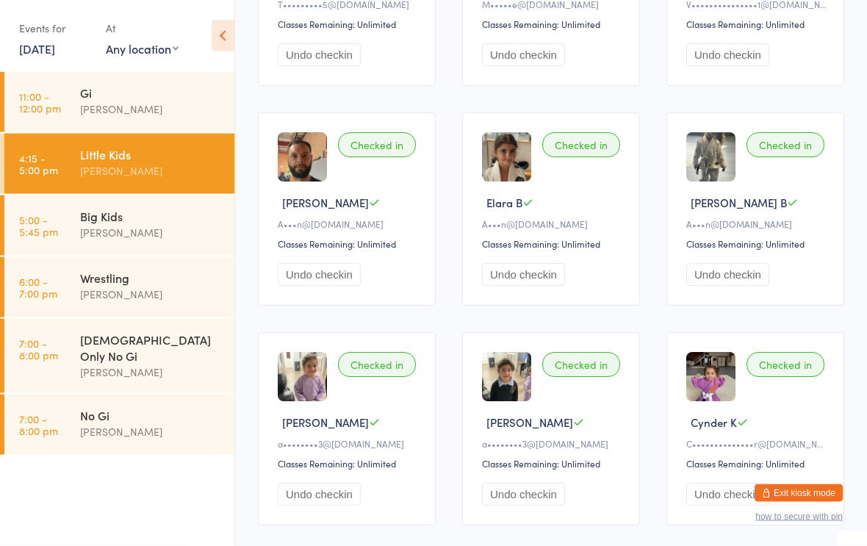
scroll to position [514, 0]
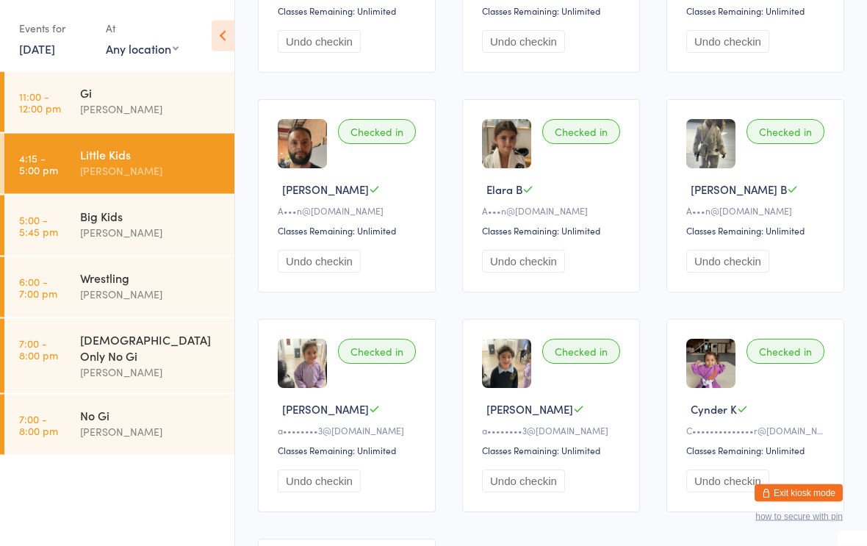
click at [106, 219] on div "Big Kids" at bounding box center [151, 216] width 142 height 16
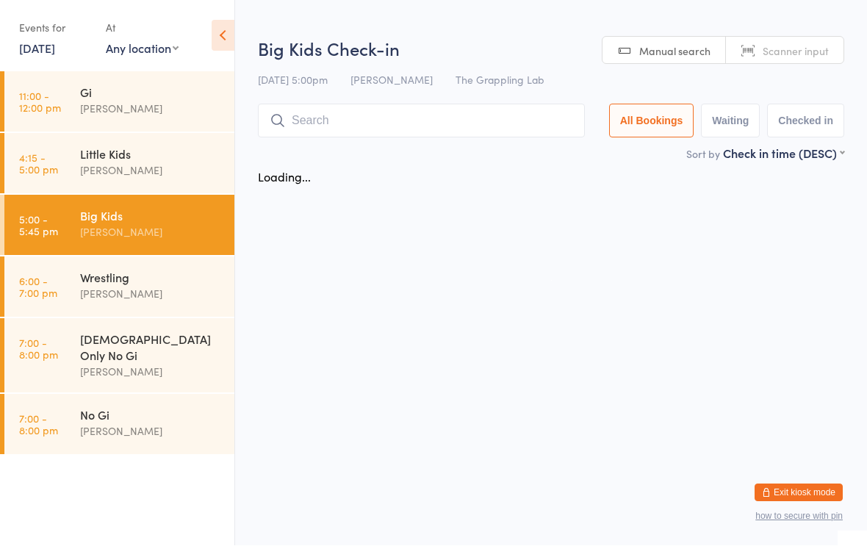
scroll to position [1, 0]
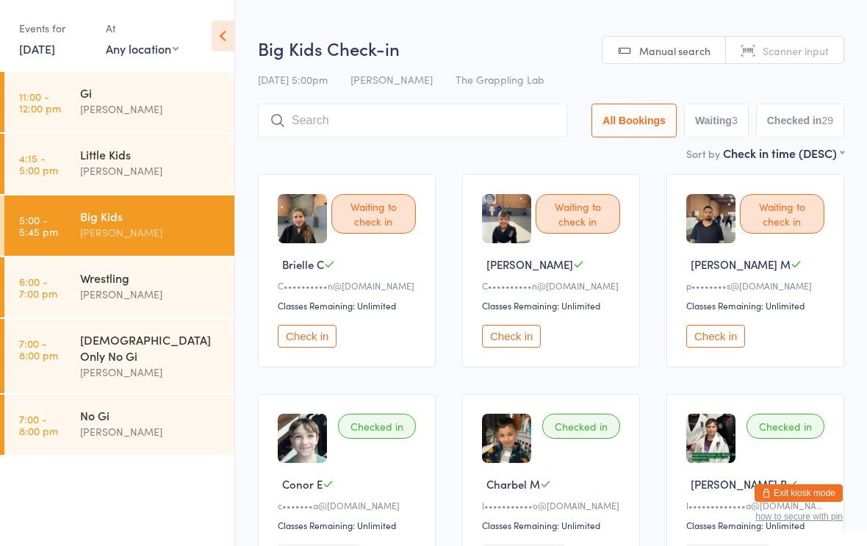
click at [354, 128] on input "search" at bounding box center [412, 121] width 309 height 34
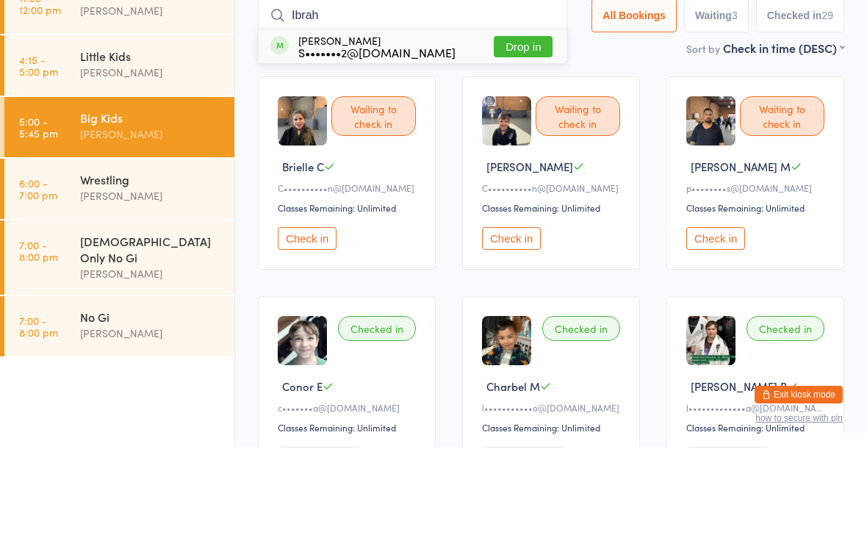
type input "Ibrah"
click at [349, 145] on div "S•••••••2@gmail.com" at bounding box center [376, 151] width 157 height 12
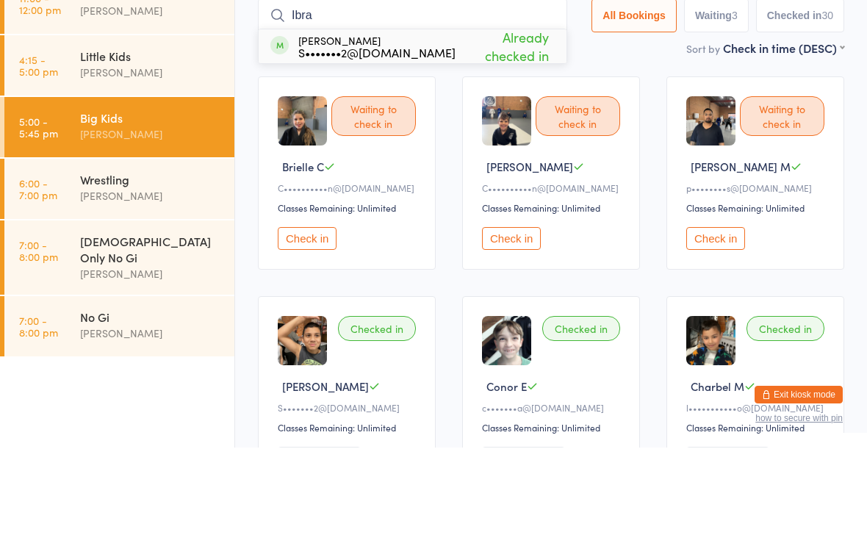
type input "Ibra"
click at [294, 133] on div "Ibrahim Abedalqader S•••••••2@gmail.com" at bounding box center [362, 145] width 185 height 24
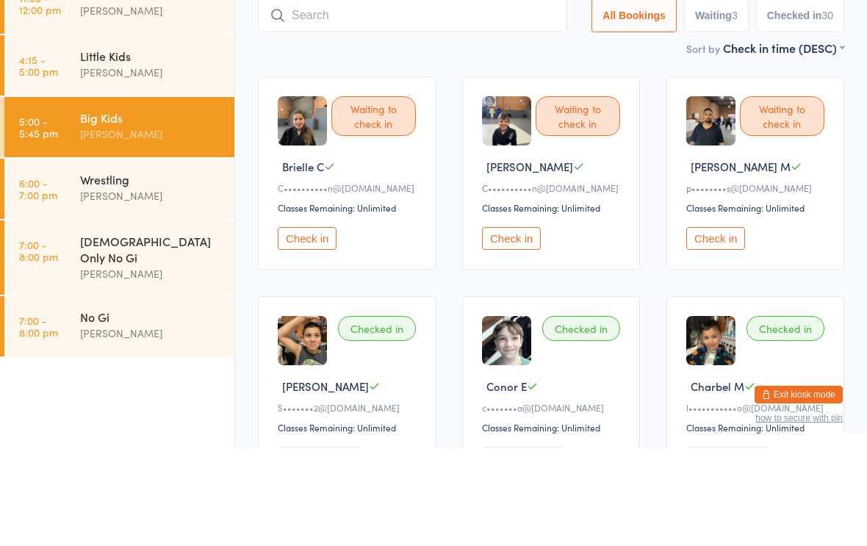
scroll to position [98, 0]
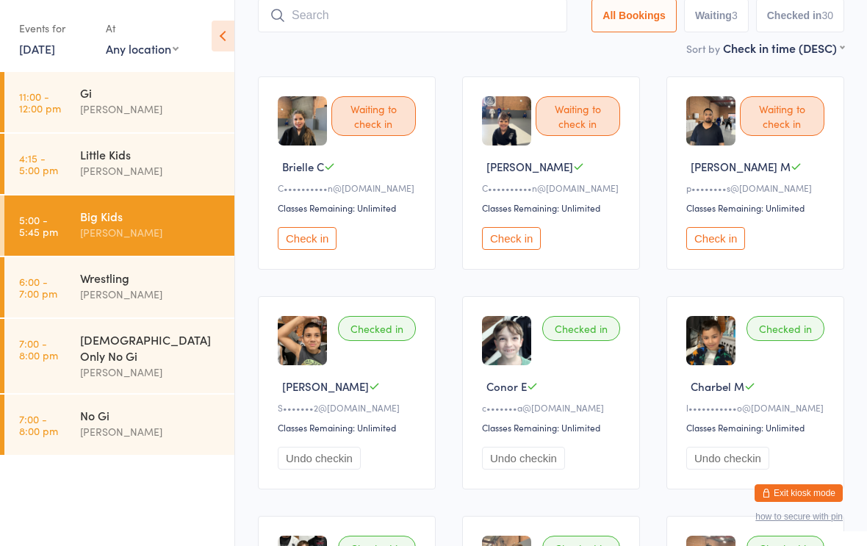
click at [352, 16] on input "search" at bounding box center [412, 16] width 309 height 34
type input "I"
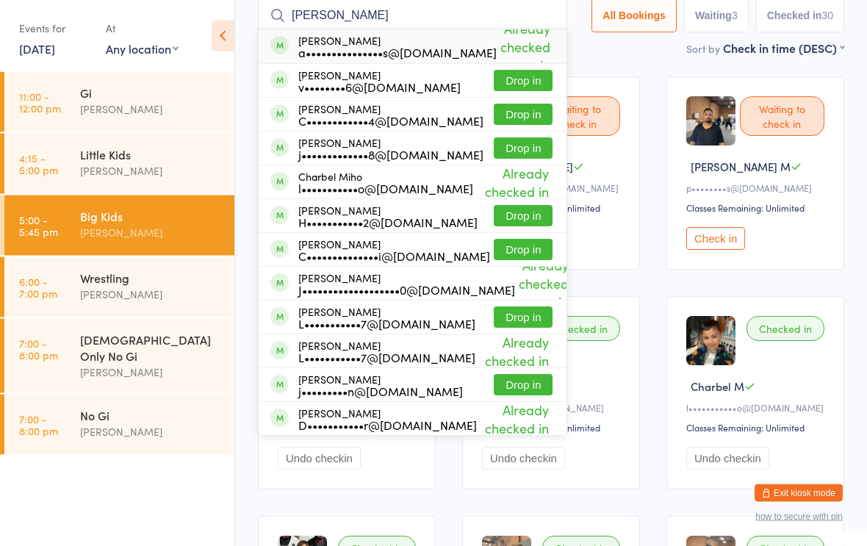
type input "Charles"
click at [525, 36] on span "Already checked in" at bounding box center [525, 47] width 57 height 62
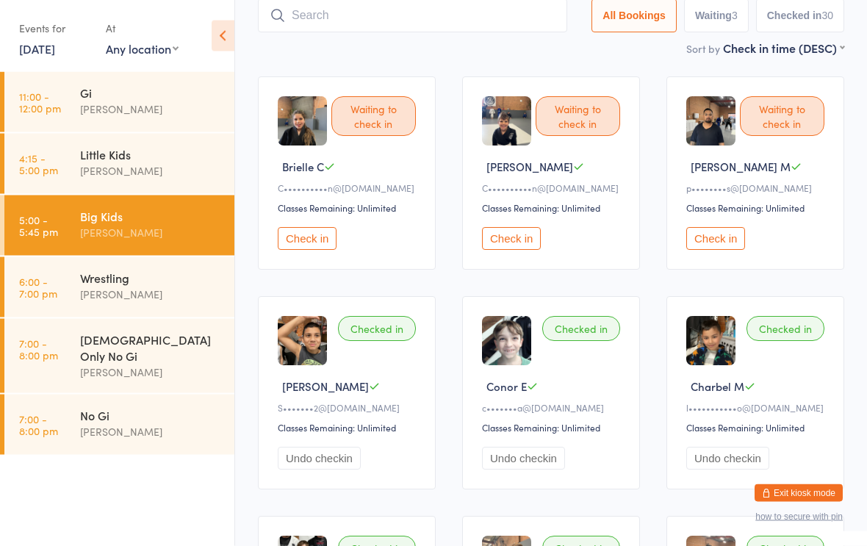
click at [747, 114] on div "Waiting to check in" at bounding box center [782, 117] width 85 height 40
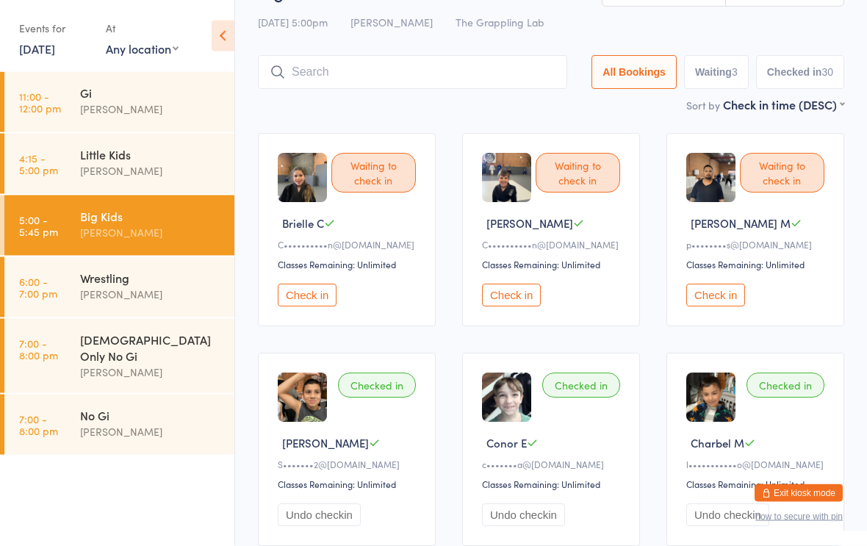
scroll to position [0, 0]
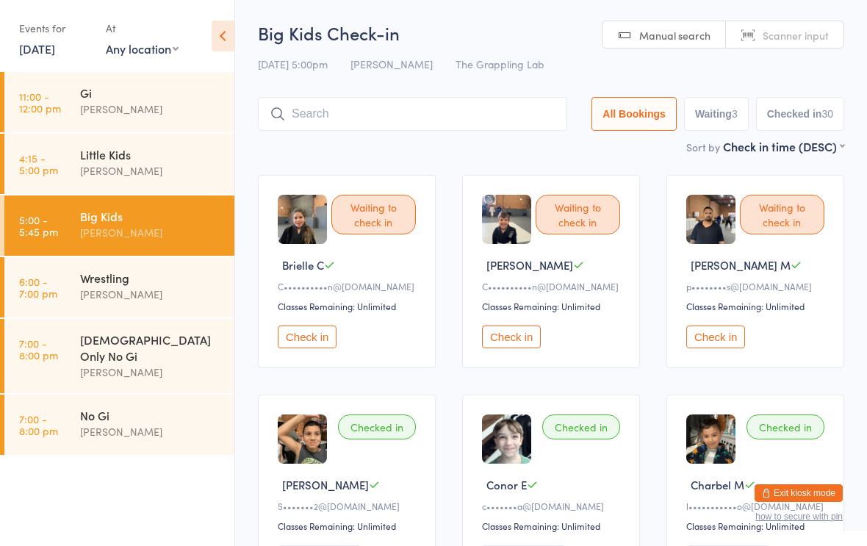
click at [307, 116] on input "search" at bounding box center [412, 114] width 309 height 34
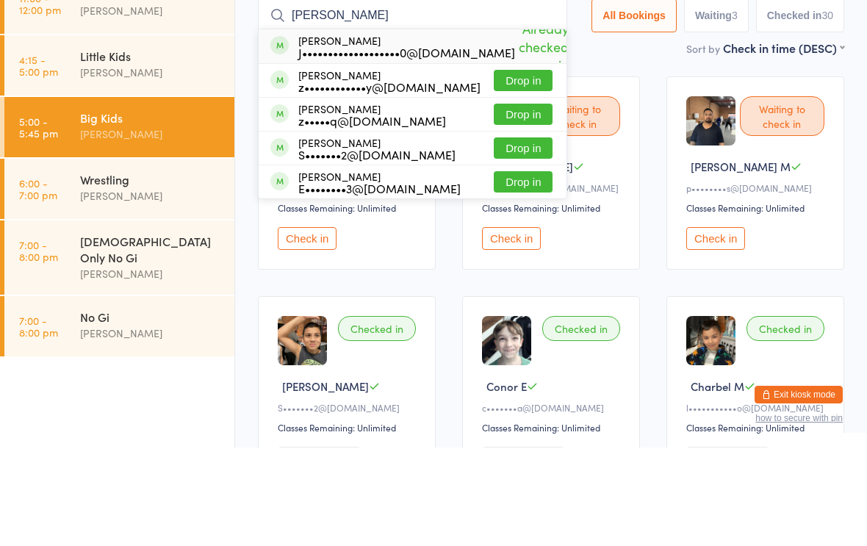
type input "Zach"
click at [368, 247] on div "S•••••••2@gmail.com" at bounding box center [376, 253] width 157 height 12
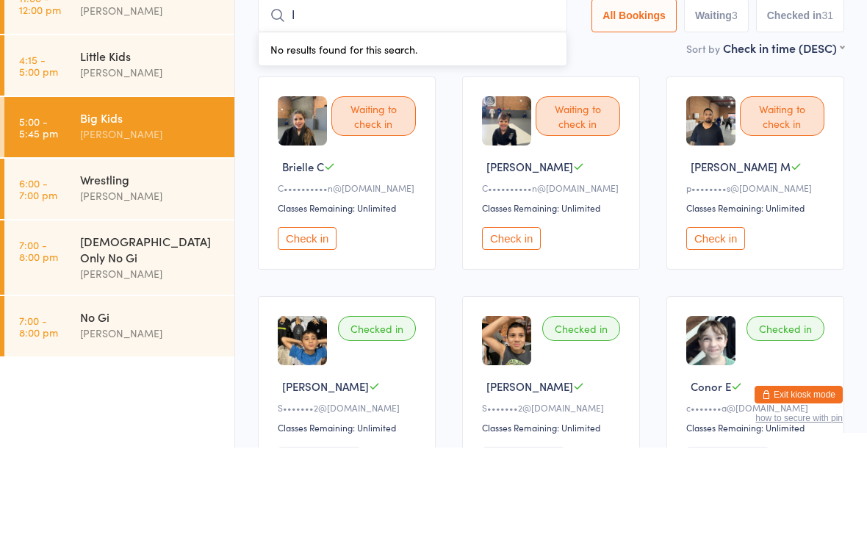
type input "I"
type input "A"
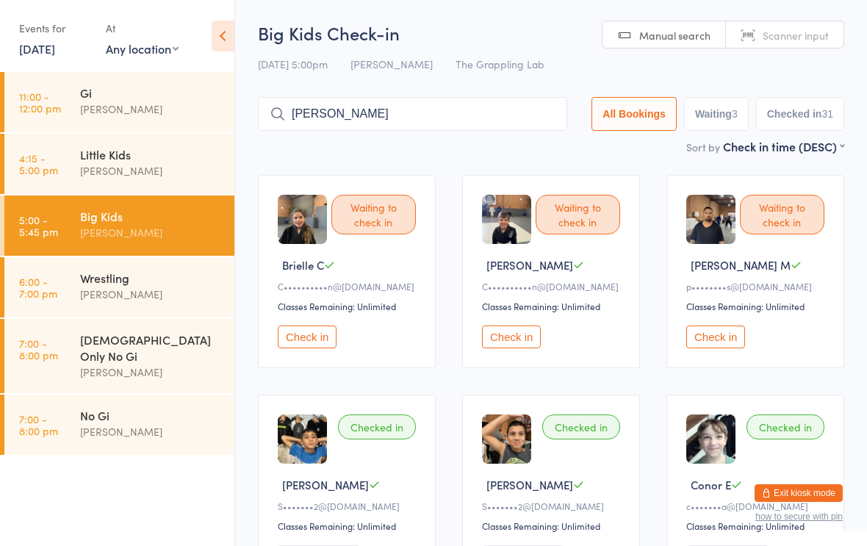
click at [370, 116] on input "Zach" at bounding box center [412, 114] width 309 height 34
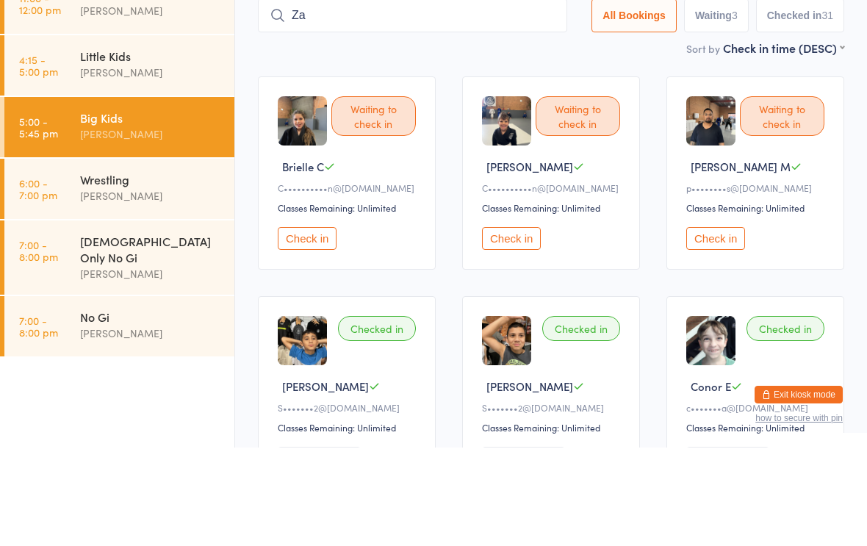
type input "Z"
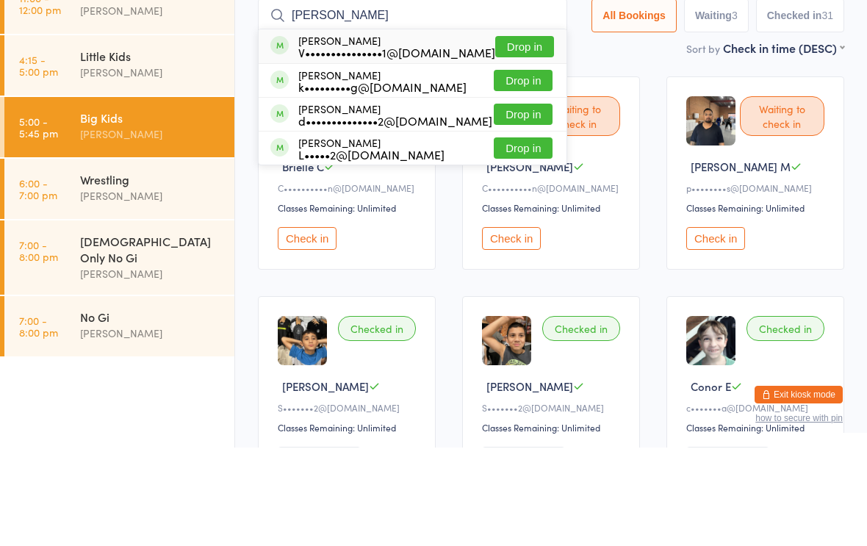
type input "Leona"
click at [494, 202] on button "Drop in" at bounding box center [523, 212] width 59 height 21
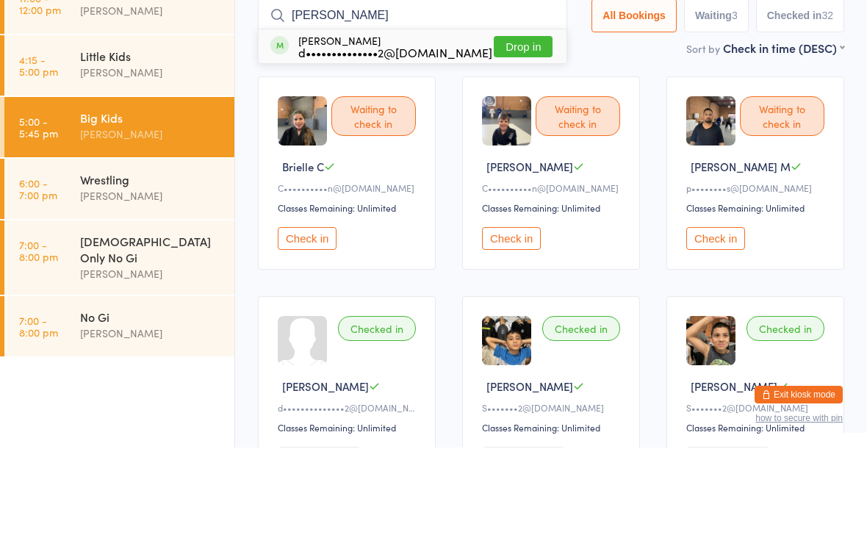
type input "Rosa"
click at [502, 134] on button "Drop in" at bounding box center [523, 144] width 59 height 21
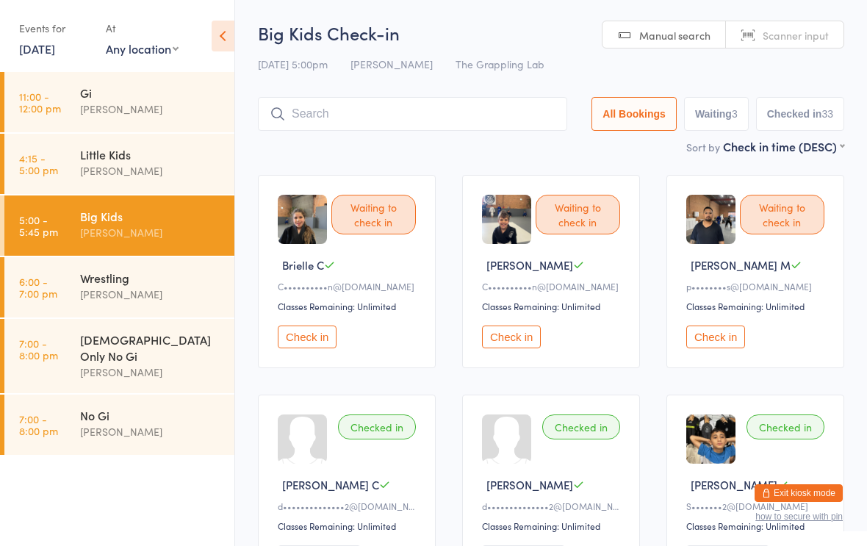
click at [32, 50] on link "10 Sep, 2025" at bounding box center [37, 48] width 36 height 16
click at [218, 37] on icon at bounding box center [223, 36] width 23 height 31
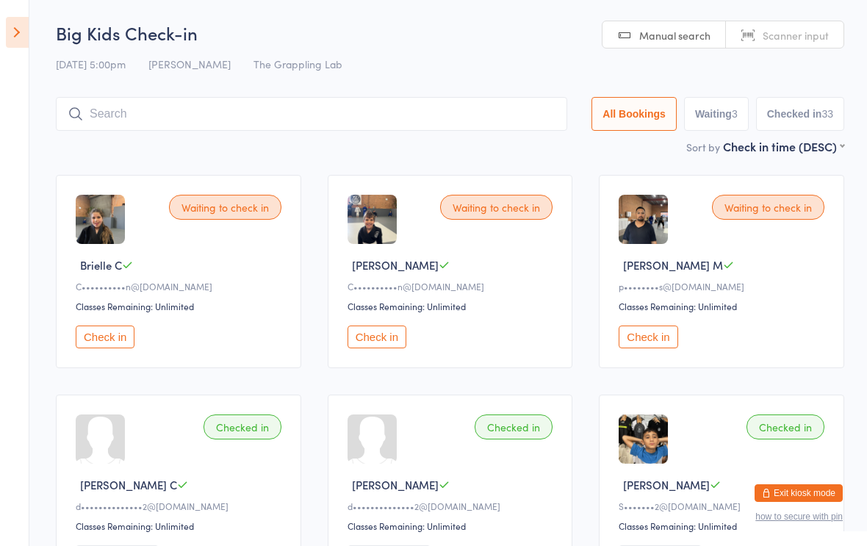
click at [15, 36] on icon at bounding box center [17, 32] width 23 height 31
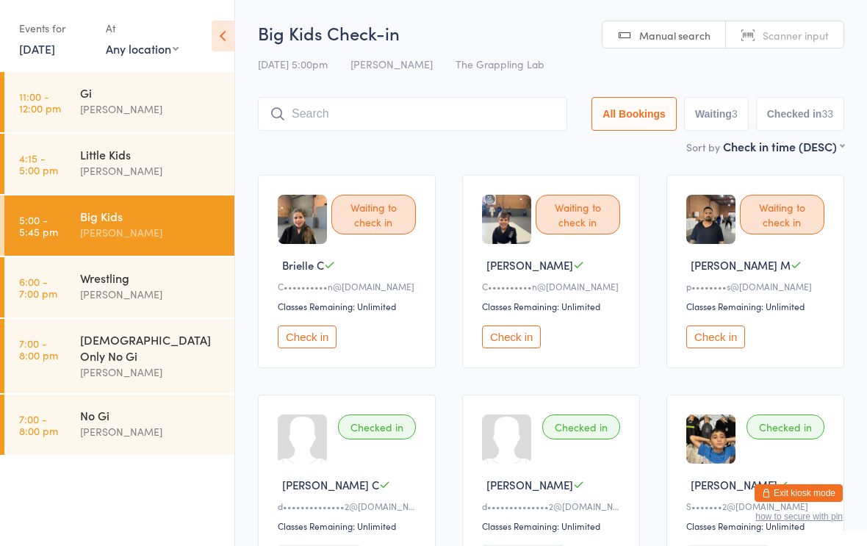
click at [30, 43] on link "10 Sep, 2025" at bounding box center [37, 48] width 36 height 16
click at [218, 35] on icon at bounding box center [223, 36] width 23 height 31
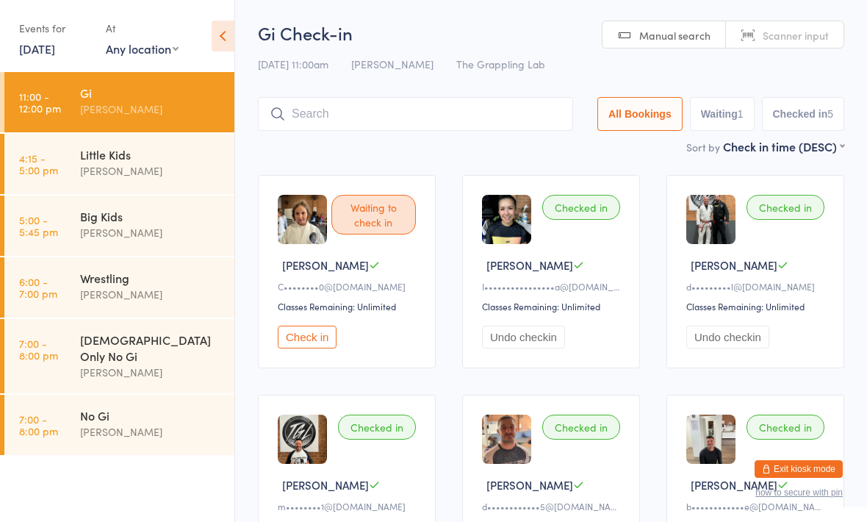
click at [216, 39] on icon at bounding box center [223, 36] width 23 height 31
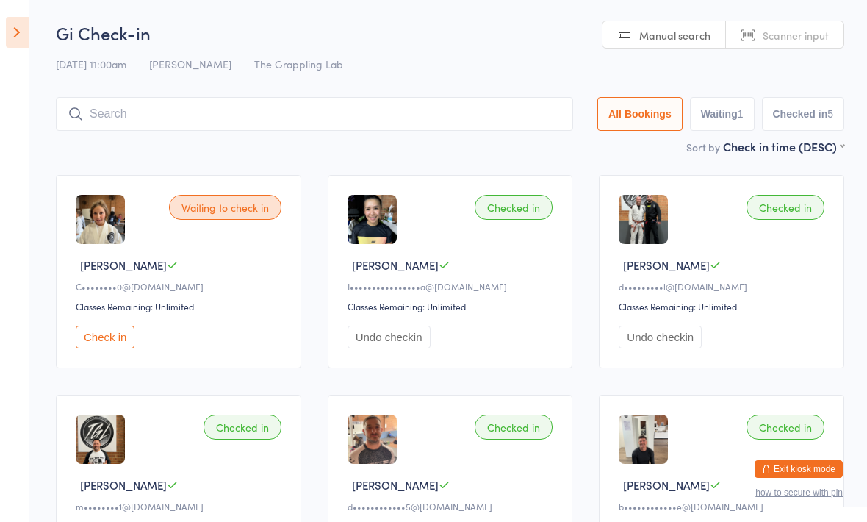
click at [26, 31] on icon at bounding box center [17, 32] width 23 height 31
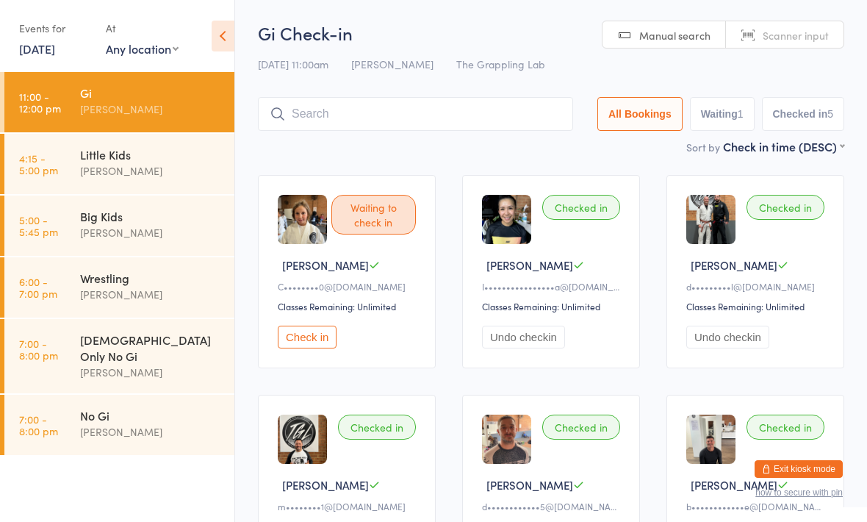
click at [55, 51] on link "[DATE]" at bounding box center [37, 48] width 36 height 16
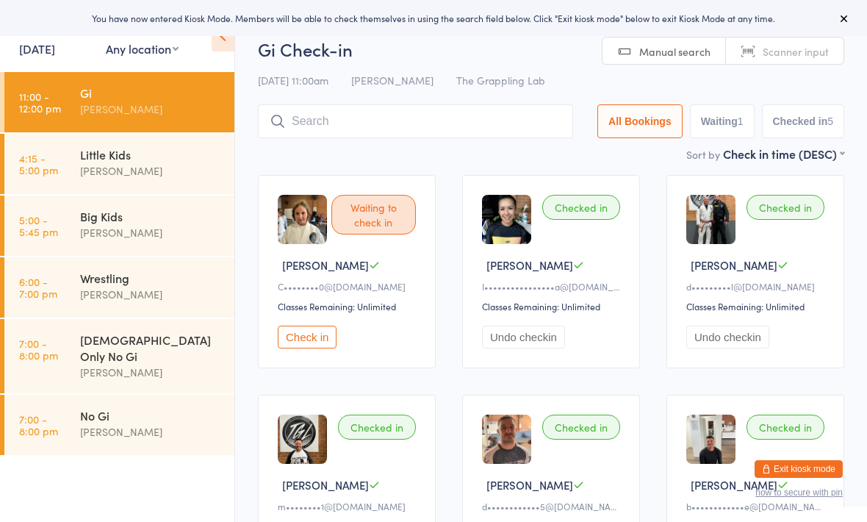
click at [222, 40] on icon at bounding box center [223, 36] width 23 height 31
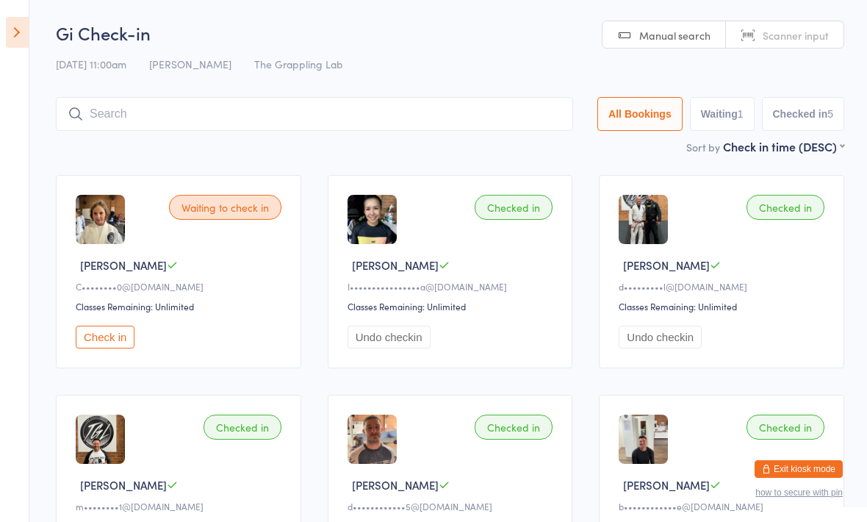
click at [27, 33] on icon at bounding box center [17, 32] width 23 height 31
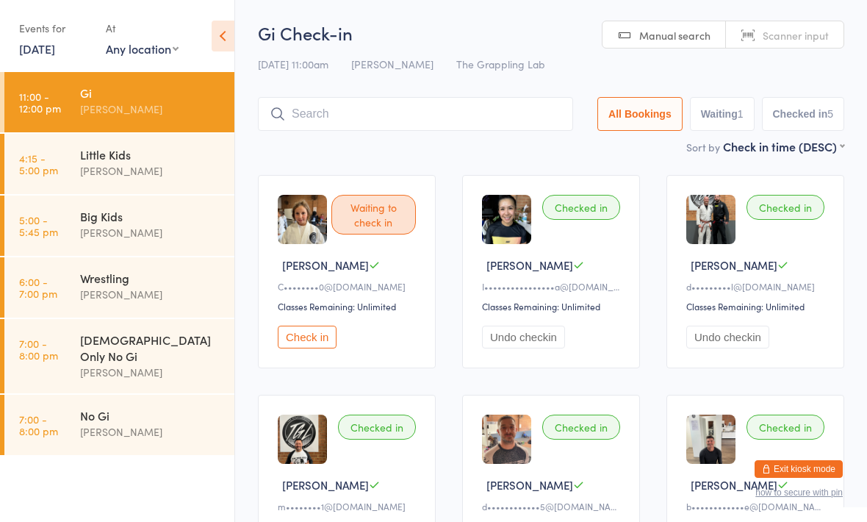
click at [55, 50] on link "10 Sep, 2025" at bounding box center [37, 48] width 36 height 16
click at [60, 34] on div "Events for" at bounding box center [55, 28] width 72 height 24
click at [229, 17] on div "Events for 10 Sep, 2025 10 Sep, 2025 September 2025 Sun Mon Tue Wed Thu Fri Sat…" at bounding box center [117, 37] width 234 height 74
click at [218, 35] on icon at bounding box center [223, 36] width 23 height 31
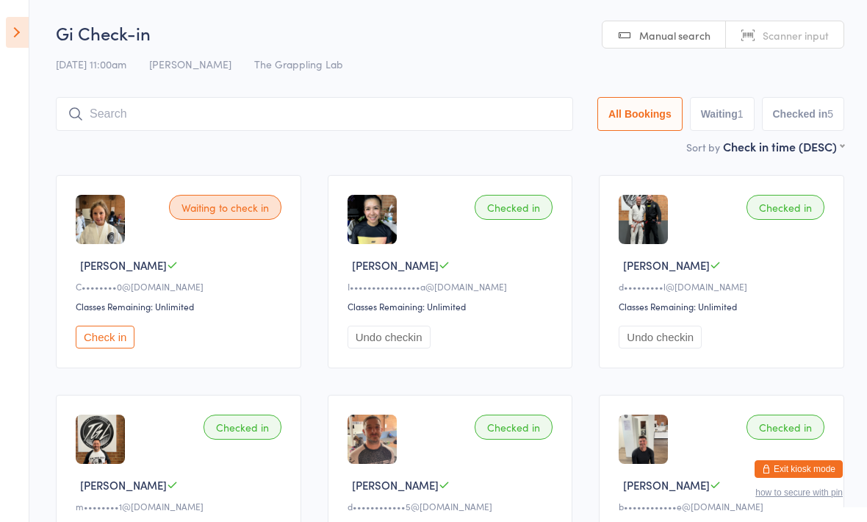
click at [819, 470] on button "Exit kiosk mode" at bounding box center [799, 469] width 88 height 18
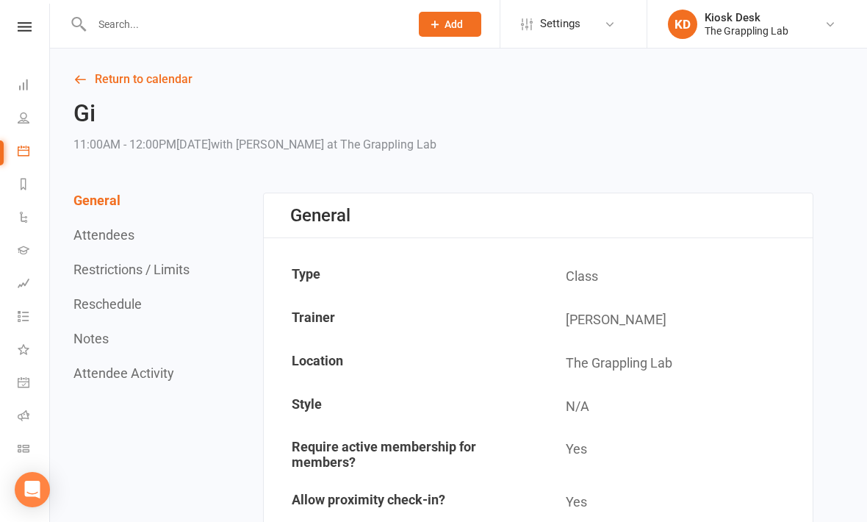
scroll to position [5, 0]
click at [20, 409] on icon at bounding box center [24, 415] width 12 height 12
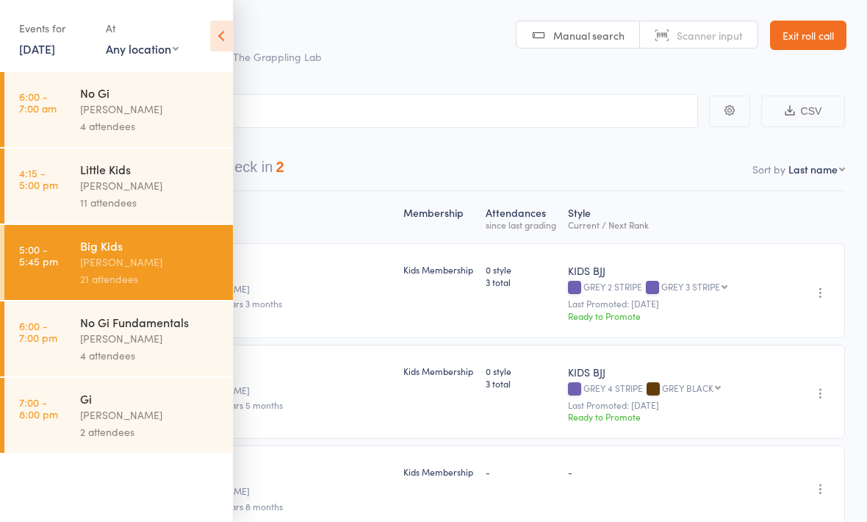
click at [809, 31] on link "Exit roll call" at bounding box center [808, 35] width 76 height 29
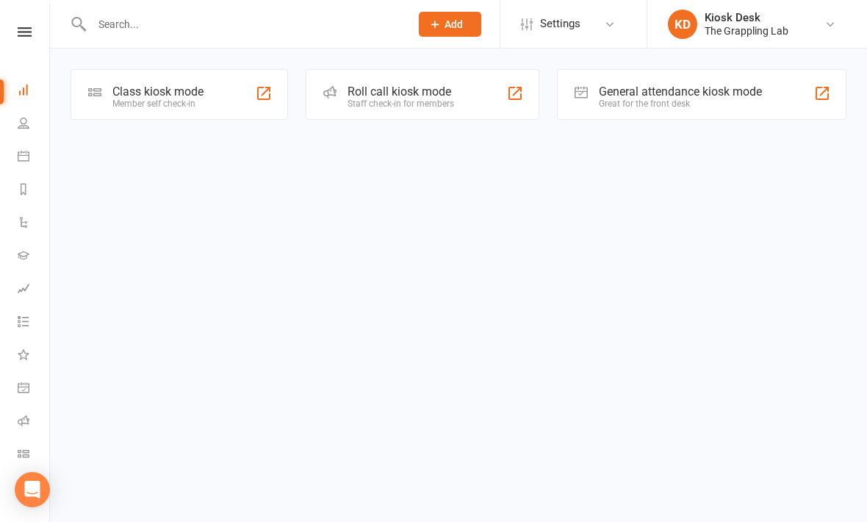
click at [28, 376] on link "General attendance" at bounding box center [34, 389] width 33 height 33
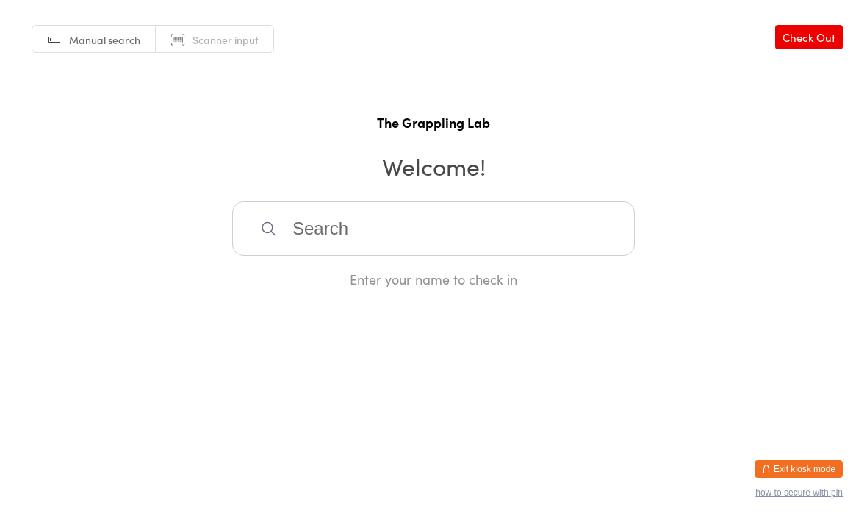
click at [806, 460] on button "Exit kiosk mode" at bounding box center [799, 469] width 88 height 18
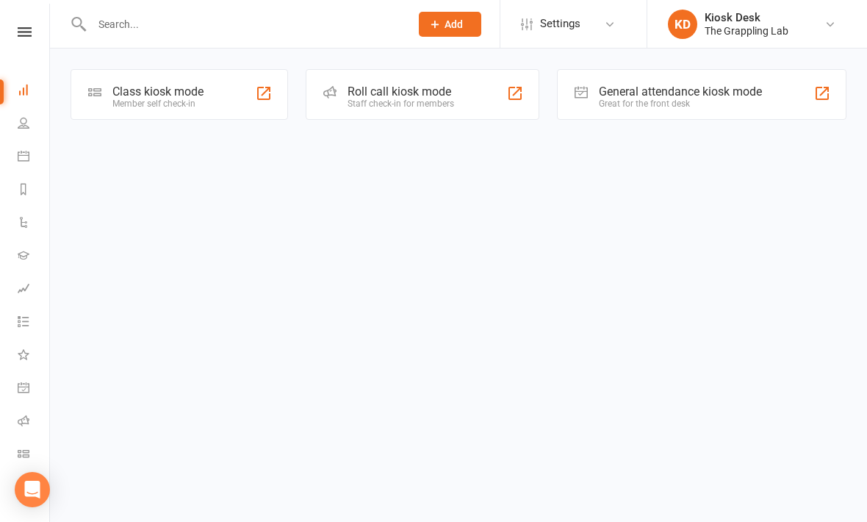
click at [24, 417] on icon at bounding box center [24, 420] width 12 height 12
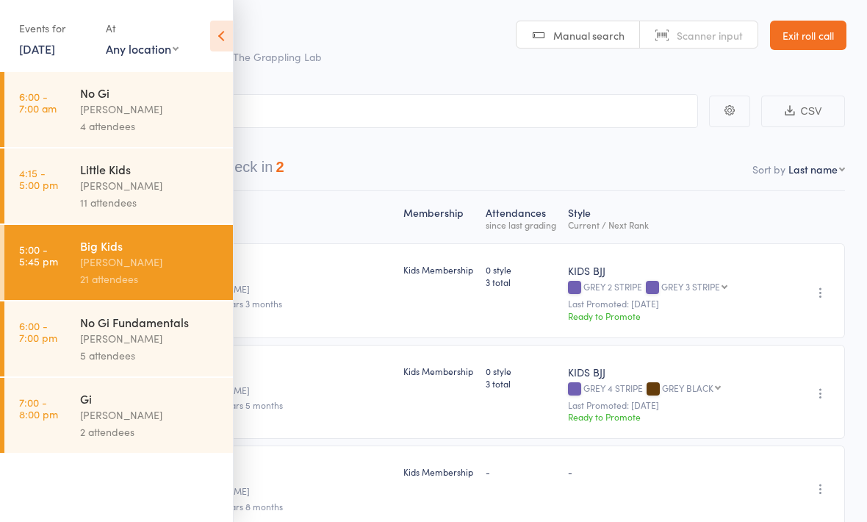
click at [799, 35] on link "Exit roll call" at bounding box center [808, 35] width 76 height 29
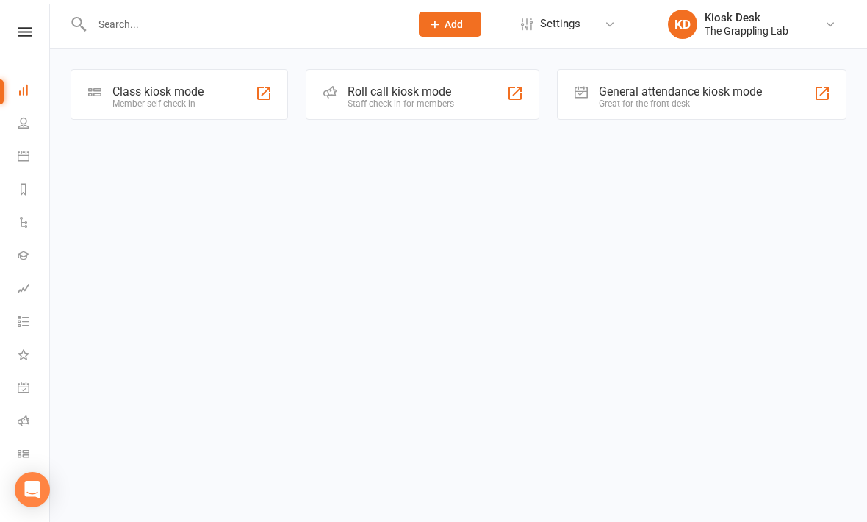
click at [212, 92] on div "Class kiosk mode Member self check-in" at bounding box center [180, 94] width 218 height 51
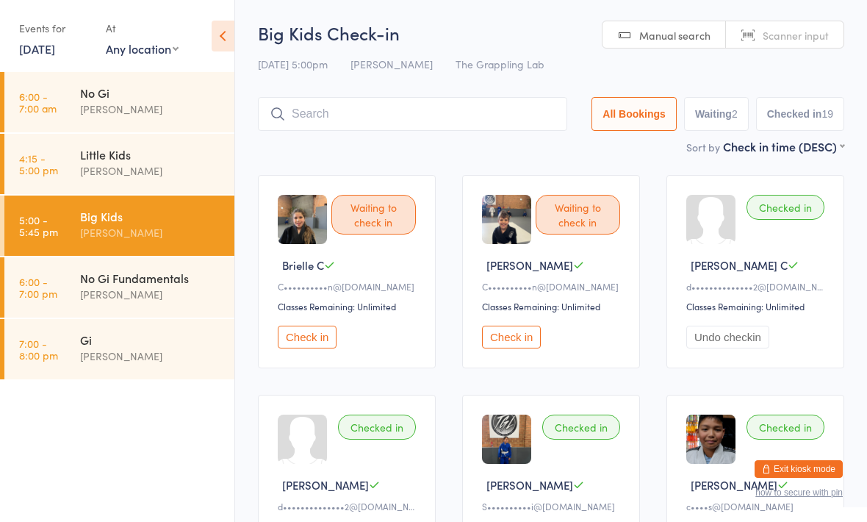
click at [473, 101] on input "search" at bounding box center [412, 114] width 309 height 34
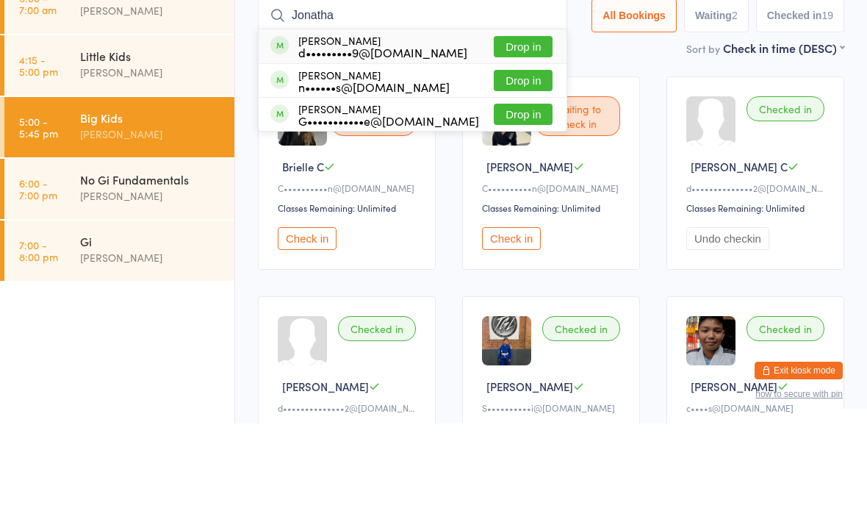
type input "Jonatha"
click at [422, 145] on div "d•••••••••9@[DOMAIN_NAME]" at bounding box center [382, 151] width 169 height 12
